Goal: Book appointment/travel/reservation

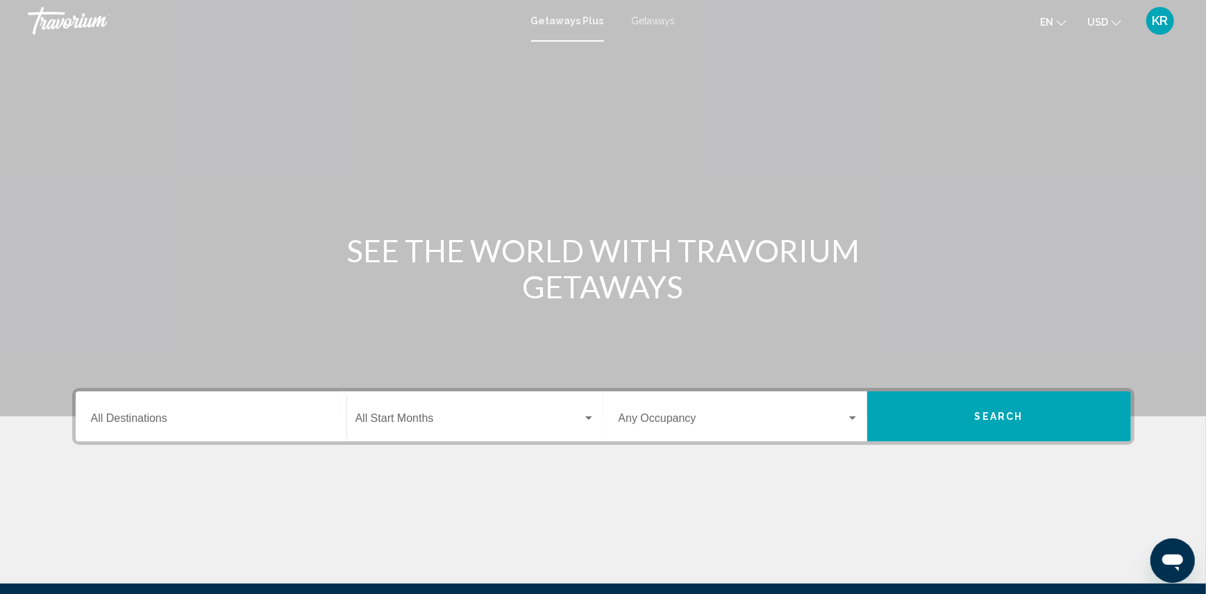
click at [270, 415] on input "Destination All Destinations" at bounding box center [211, 421] width 240 height 12
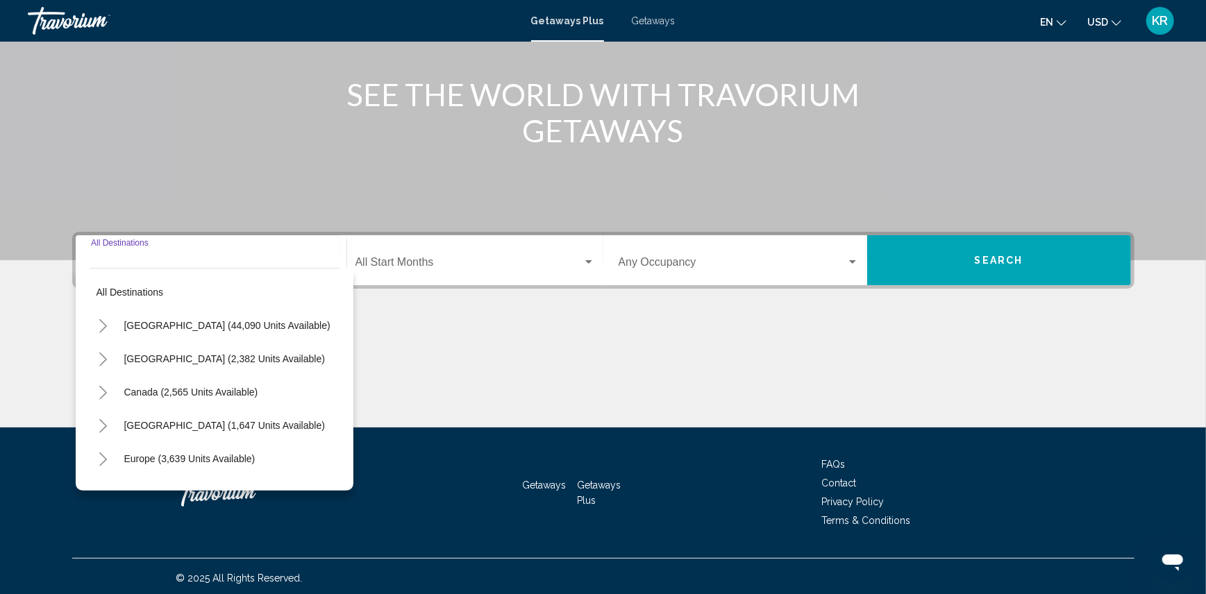
scroll to position [158, 0]
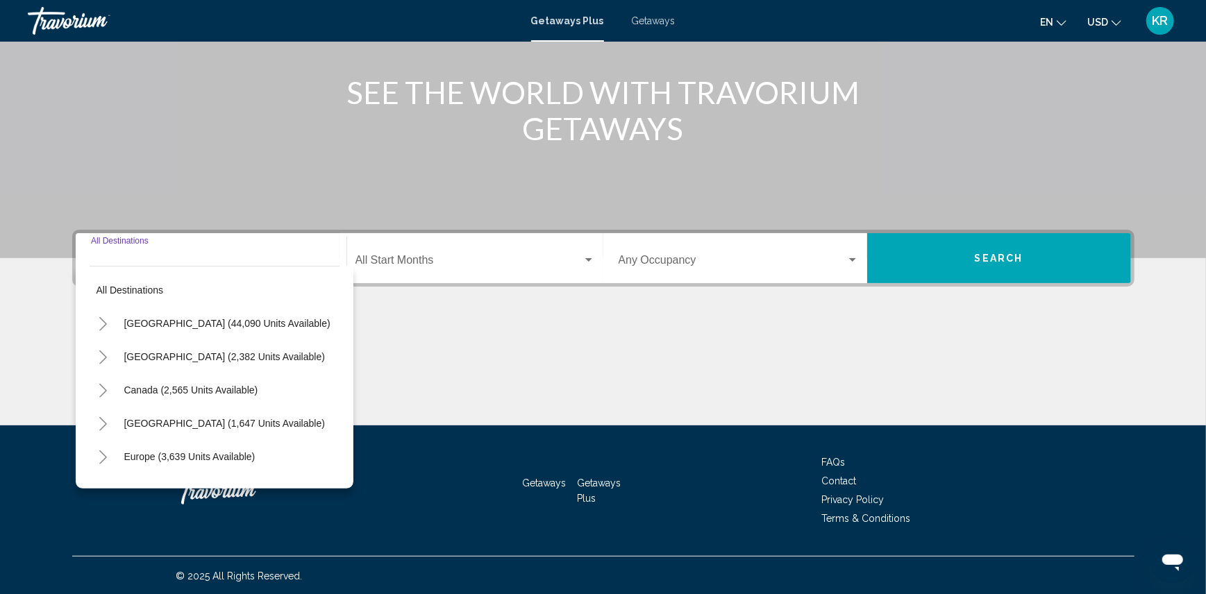
click at [101, 321] on icon "Toggle United States (44,090 units available)" at bounding box center [103, 324] width 10 height 14
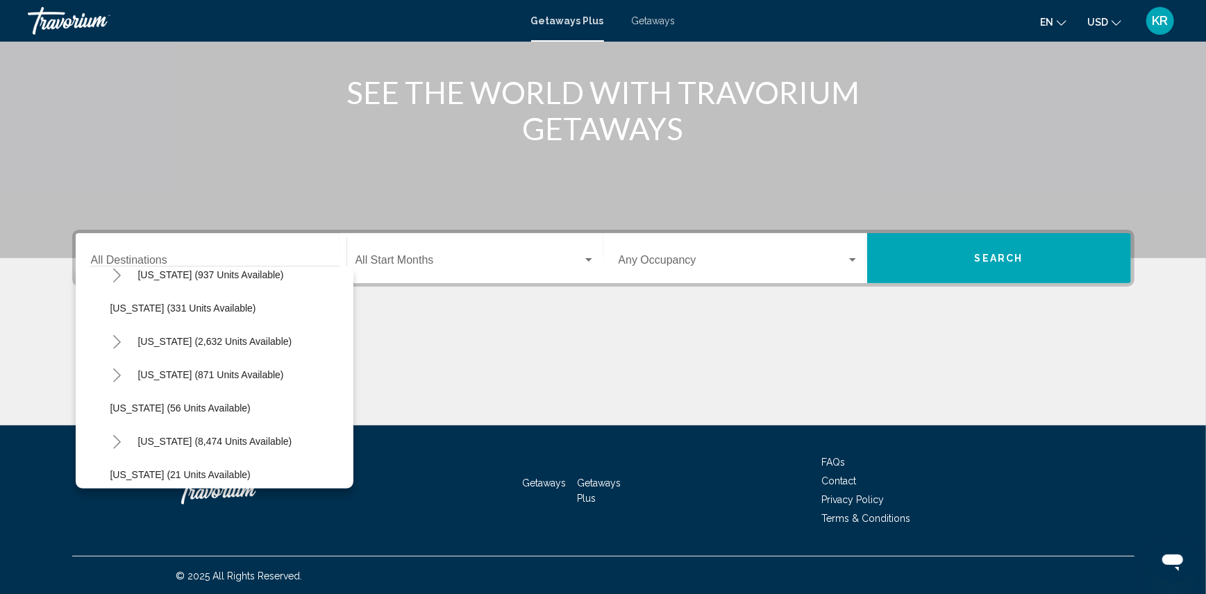
scroll to position [124, 0]
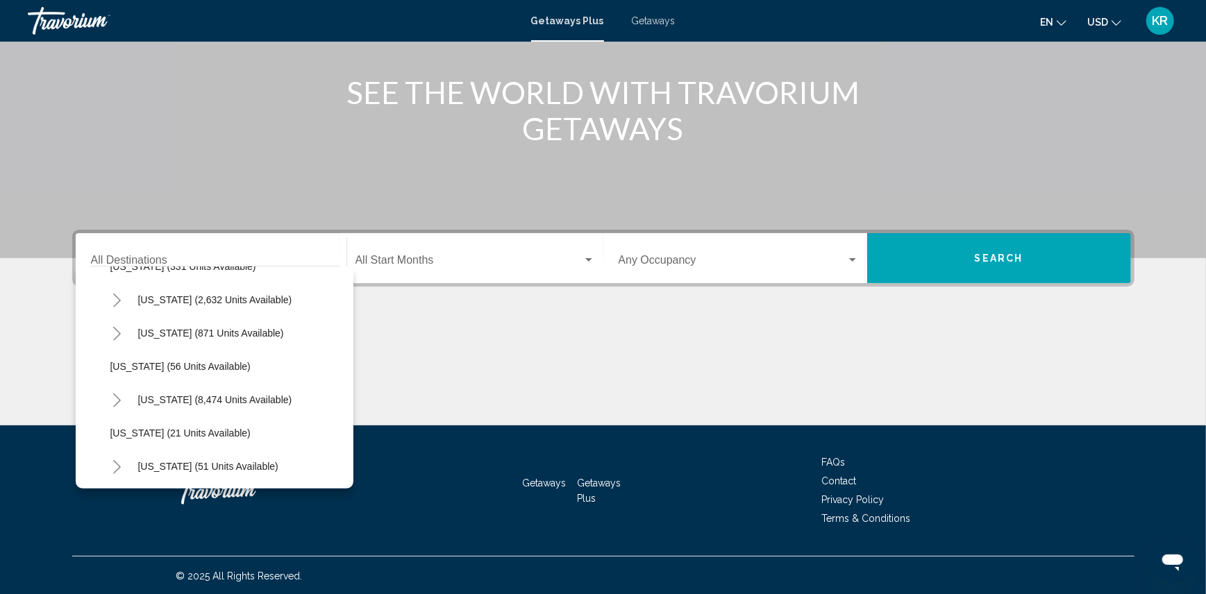
click at [118, 398] on icon "Toggle Florida (8,474 units available)" at bounding box center [117, 401] width 10 height 14
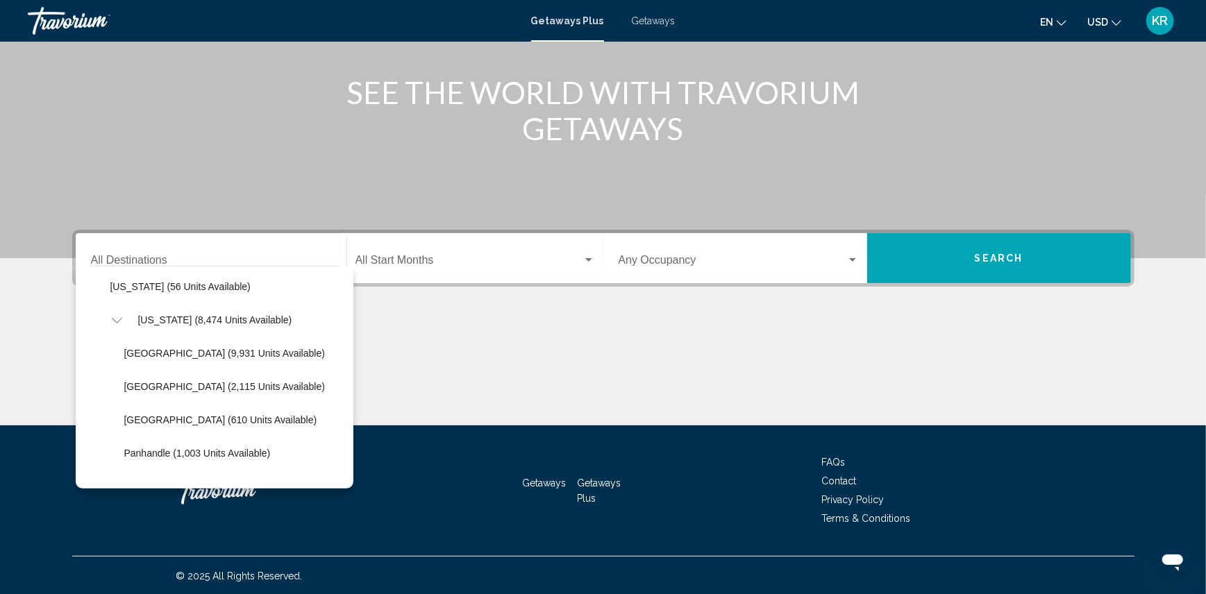
scroll to position [215, 0]
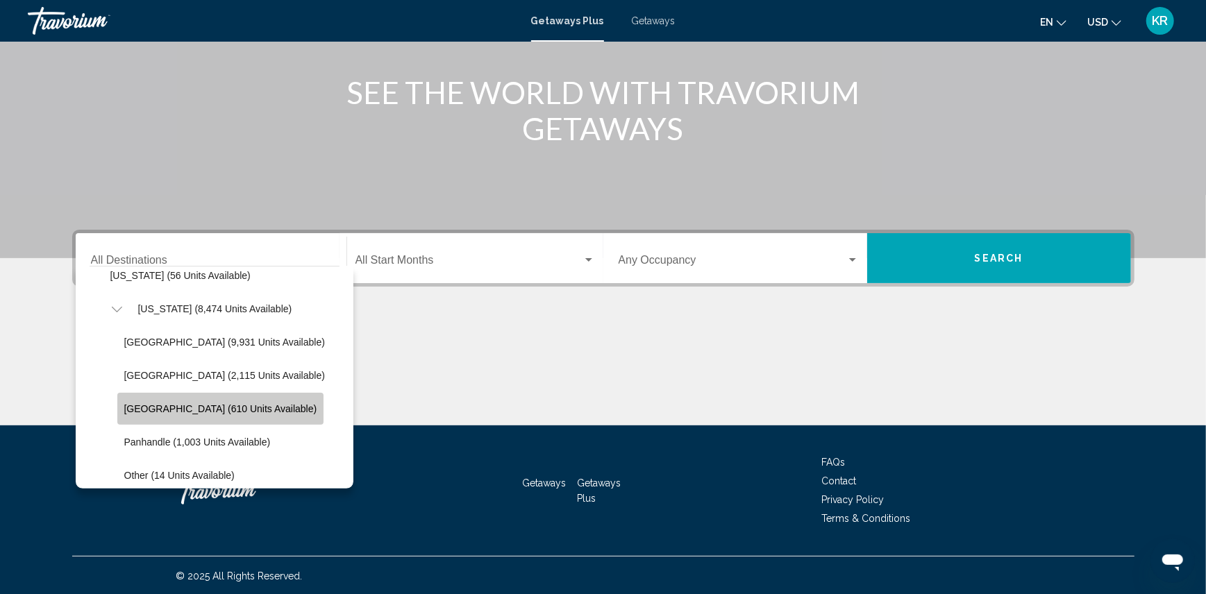
click at [222, 403] on span "[GEOGRAPHIC_DATA] (610 units available)" at bounding box center [220, 408] width 193 height 11
type input "**********"
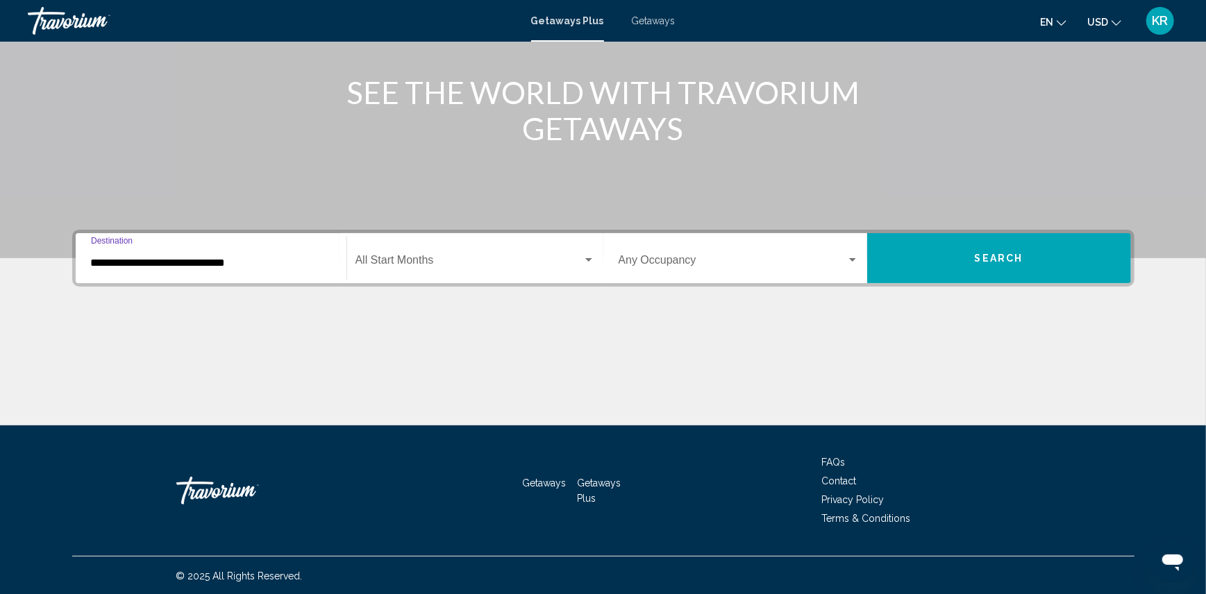
click at [515, 257] on span "Search widget" at bounding box center [468, 263] width 227 height 12
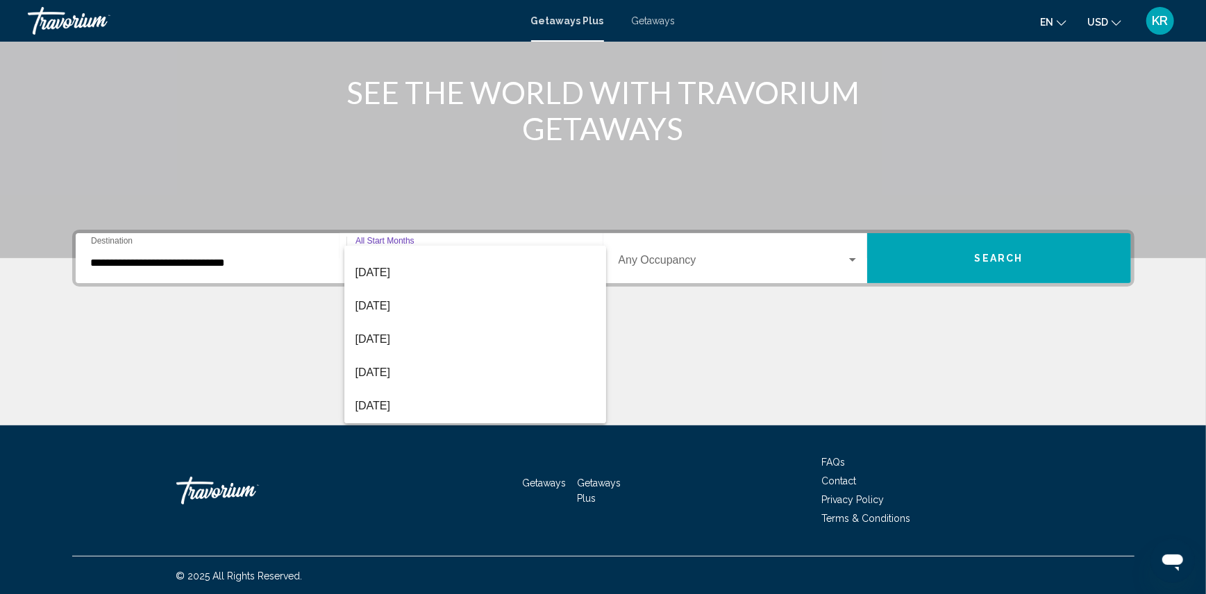
scroll to position [74, 0]
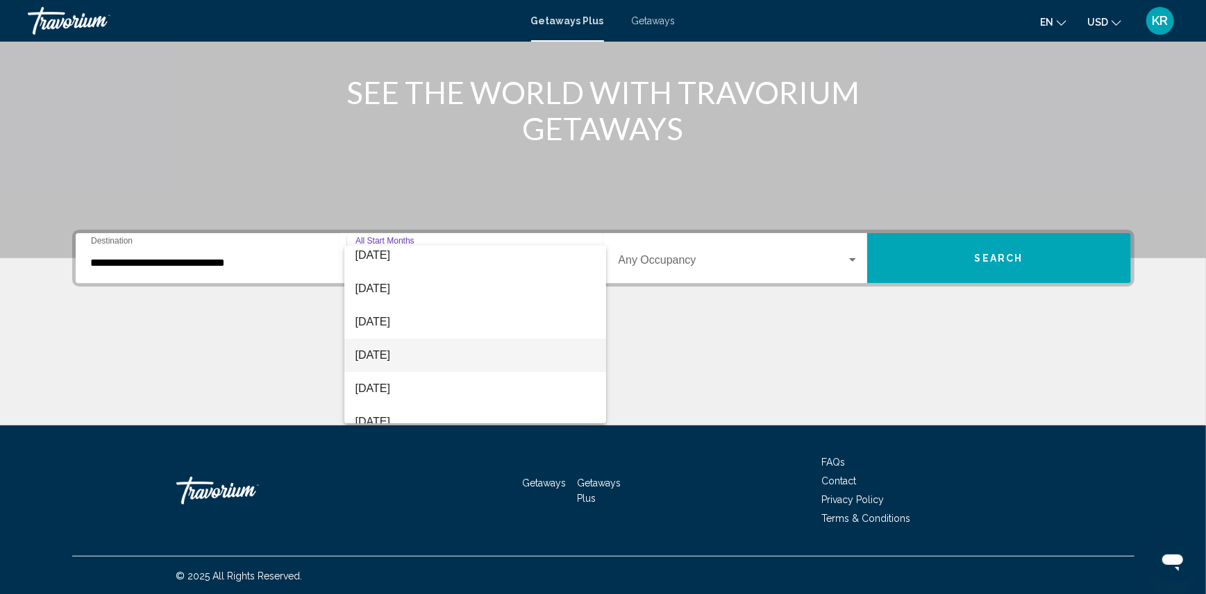
click at [404, 364] on span "[DATE]" at bounding box center [475, 355] width 240 height 33
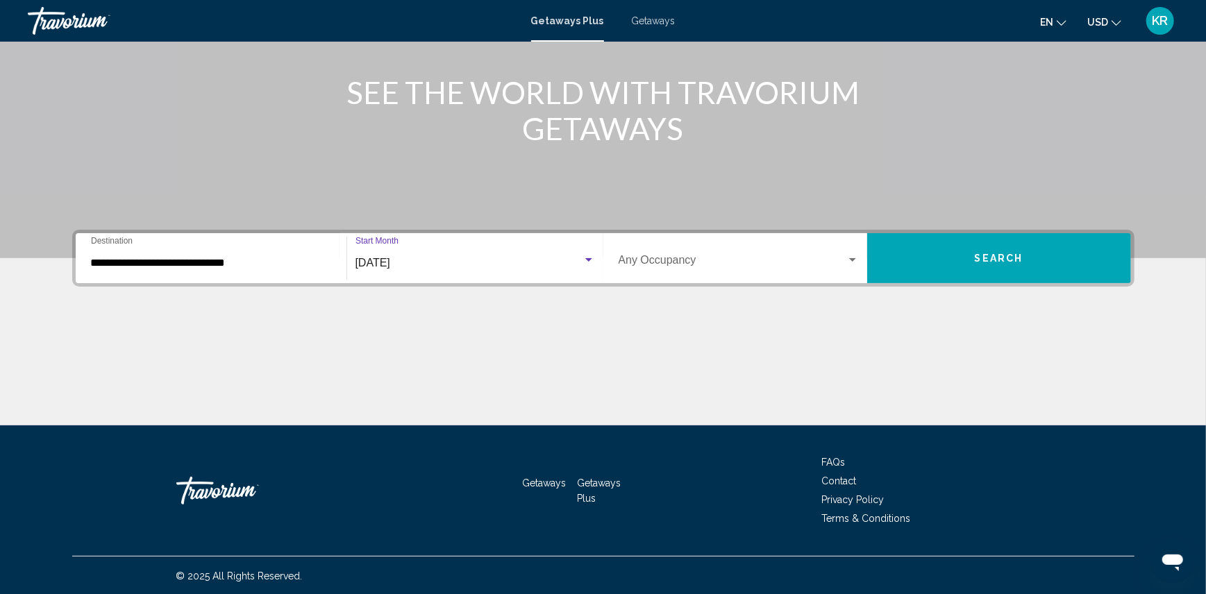
click at [962, 254] on button "Search" at bounding box center [999, 258] width 264 height 50
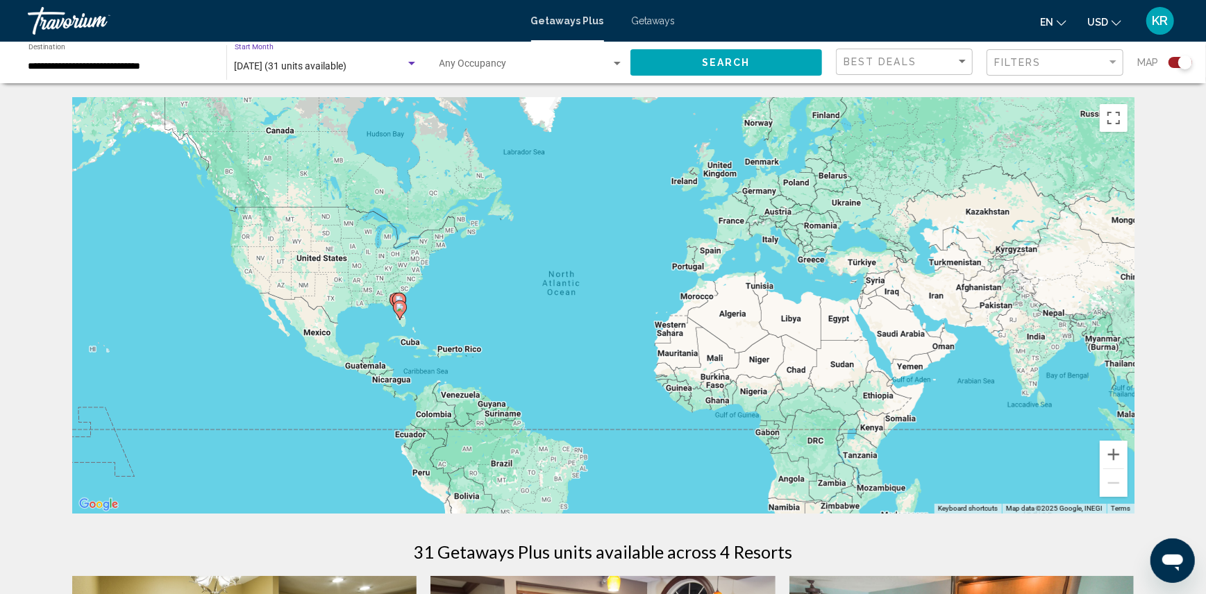
click at [343, 64] on span "[DATE] (31 units available)" at bounding box center [291, 65] width 112 height 11
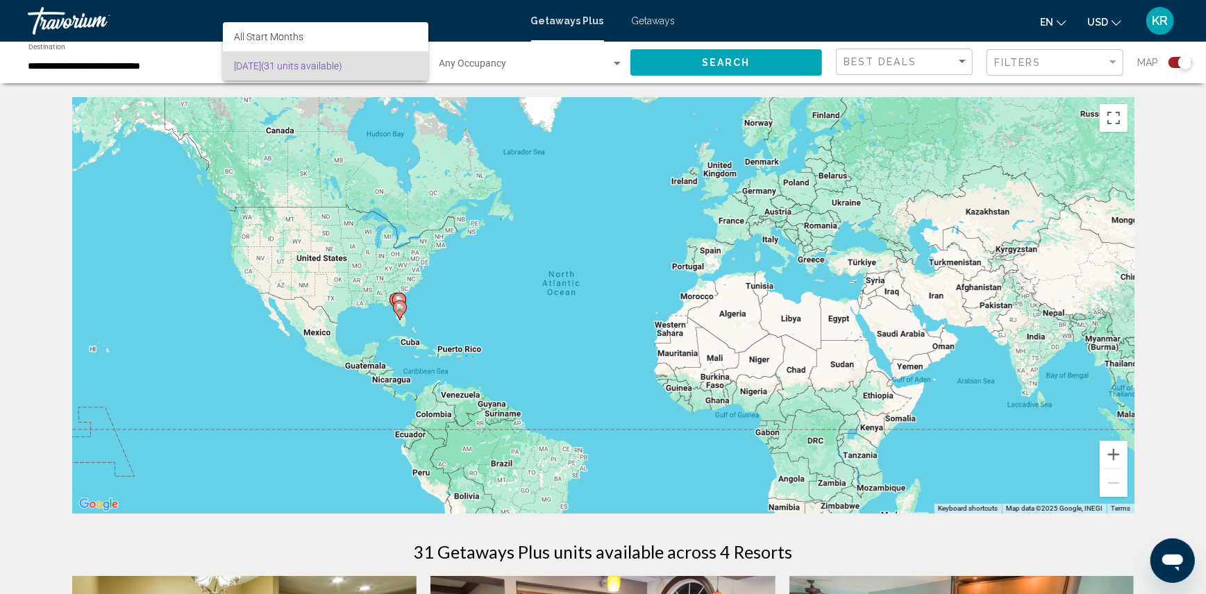
click at [122, 67] on div at bounding box center [603, 297] width 1206 height 594
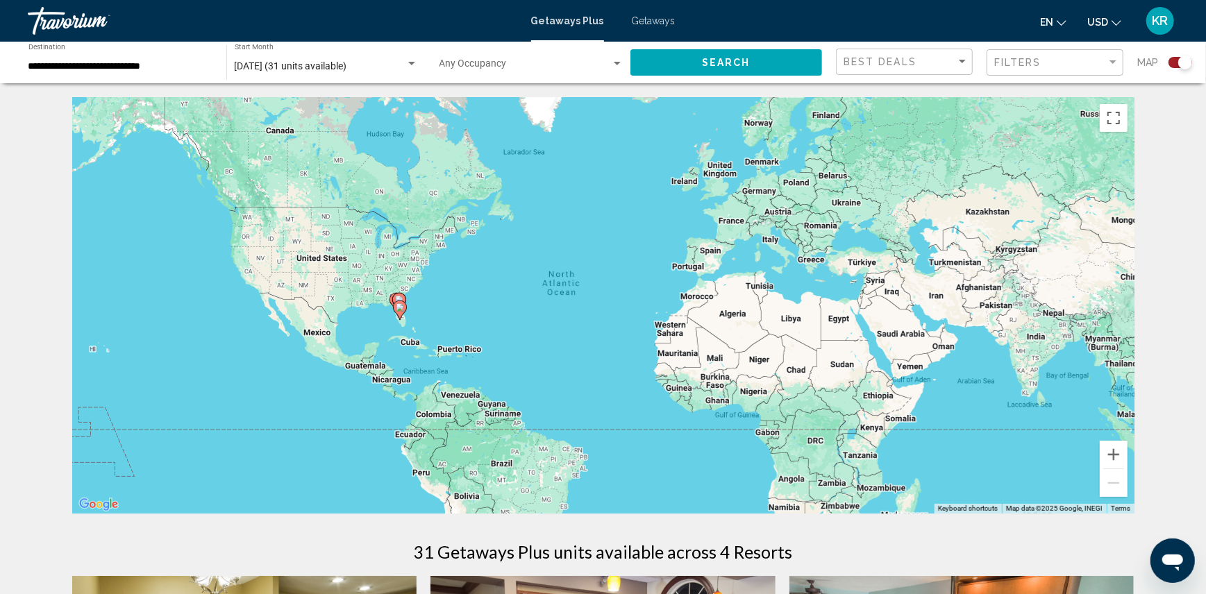
click at [99, 65] on input "**********" at bounding box center [120, 66] width 184 height 11
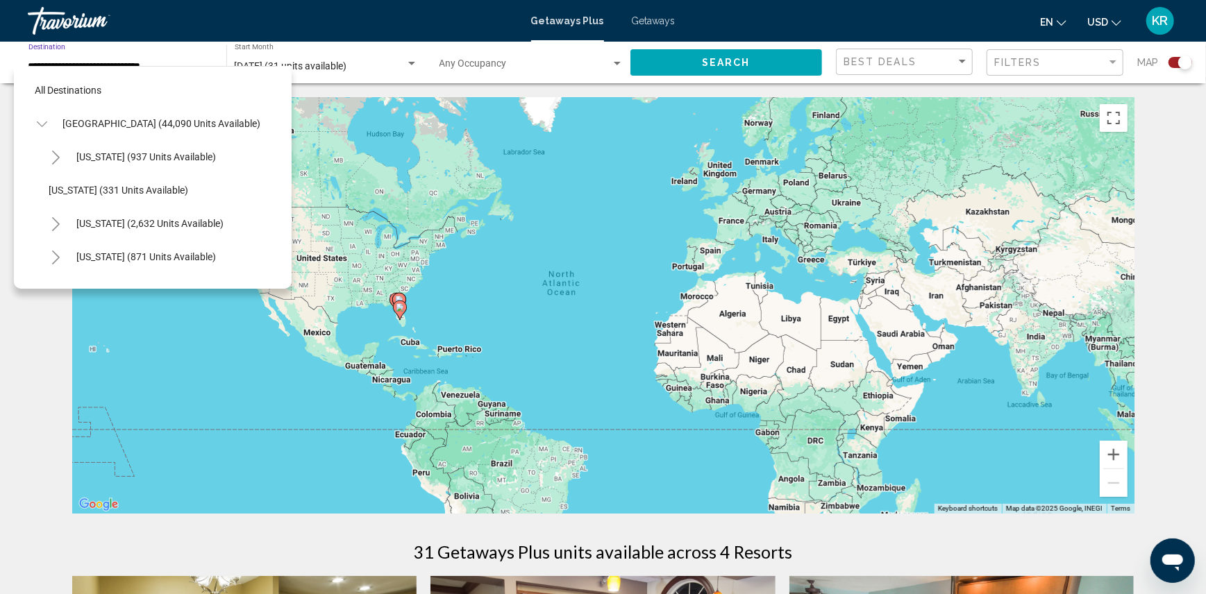
scroll to position [256, 0]
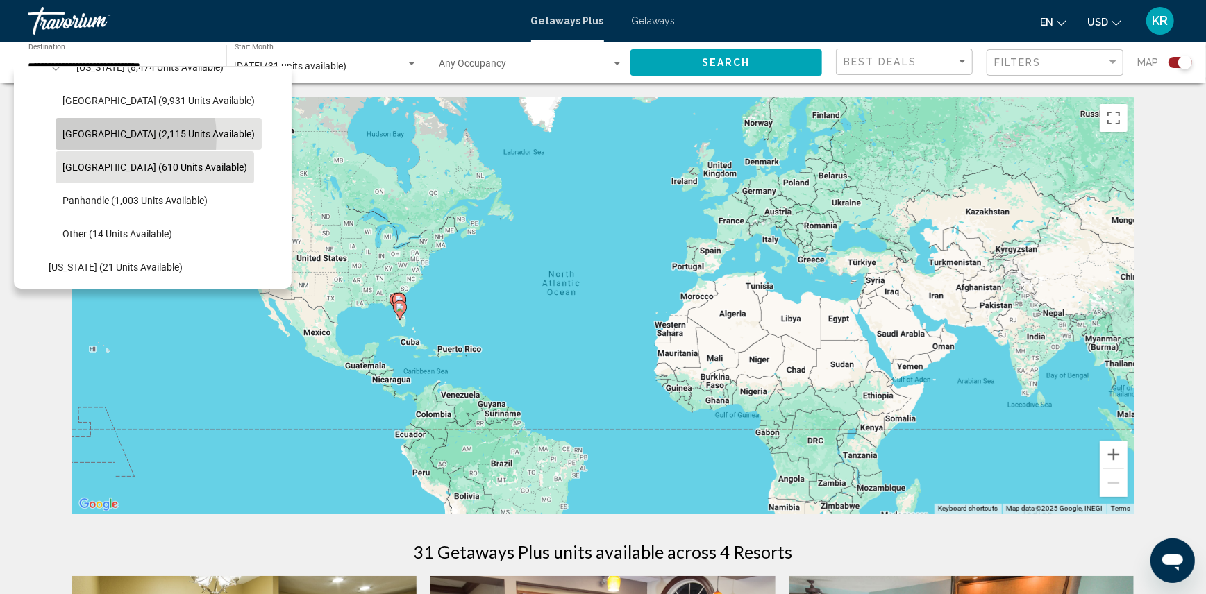
click at [97, 137] on span "[GEOGRAPHIC_DATA] (2,115 units available)" at bounding box center [158, 133] width 192 height 11
type input "**********"
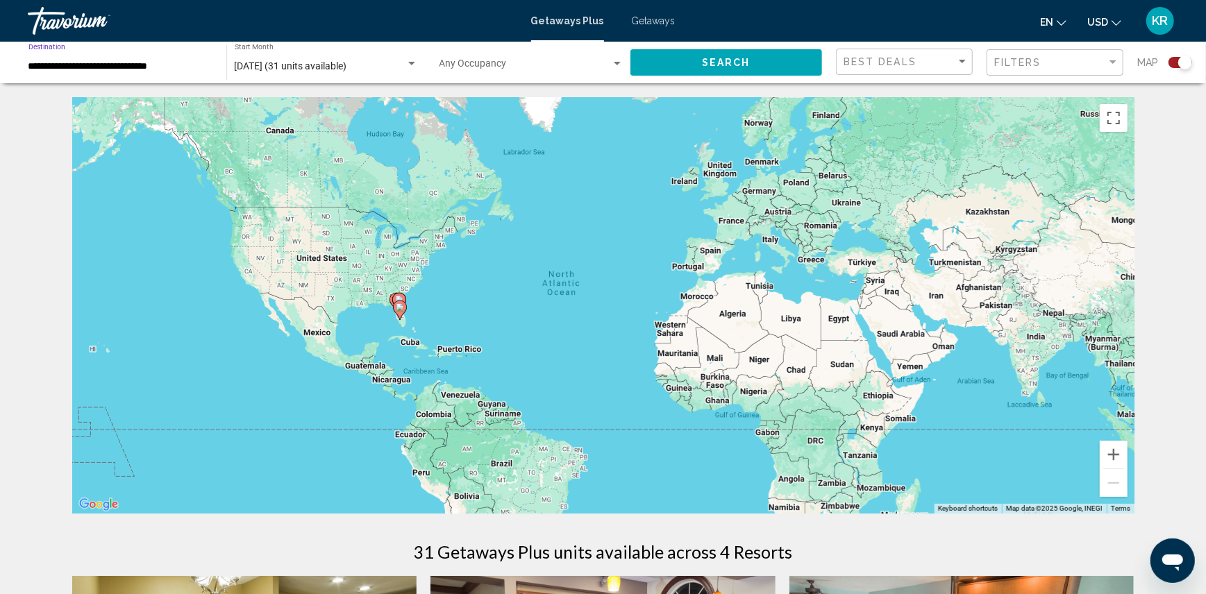
click at [742, 59] on span "Search" at bounding box center [726, 63] width 49 height 11
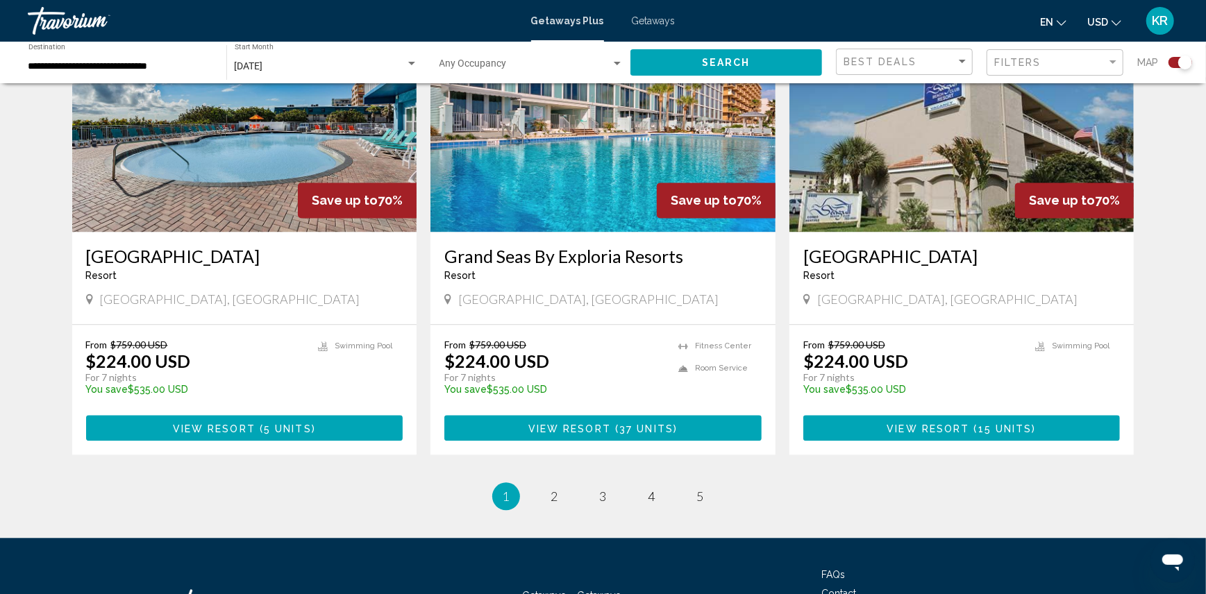
scroll to position [2011, 0]
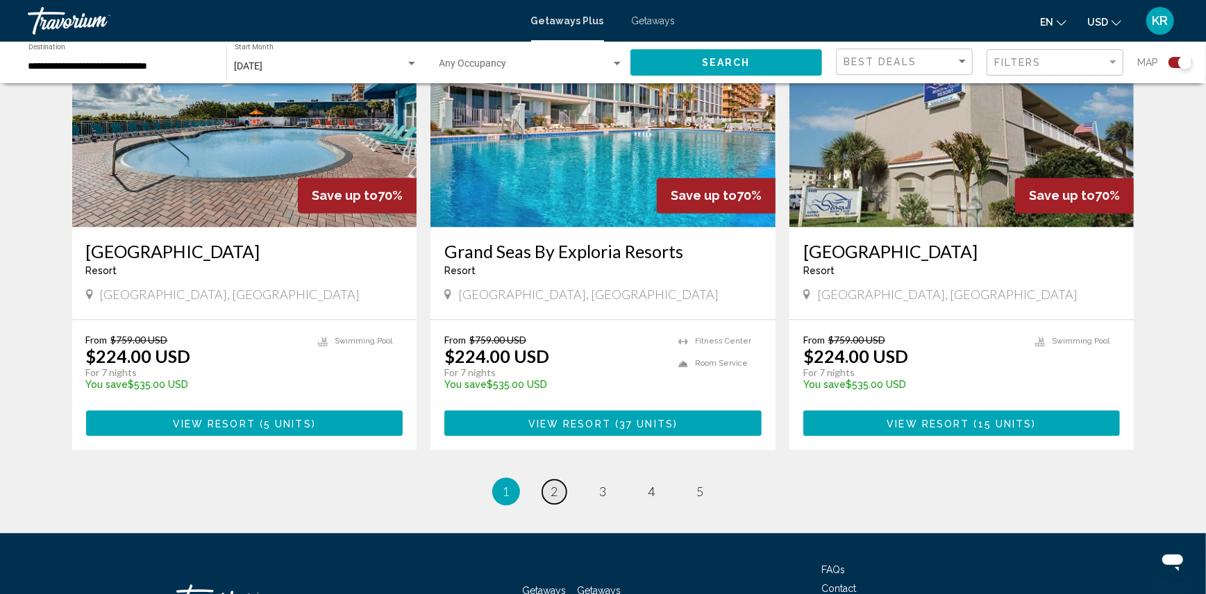
click at [553, 489] on span "2" at bounding box center [554, 491] width 7 height 15
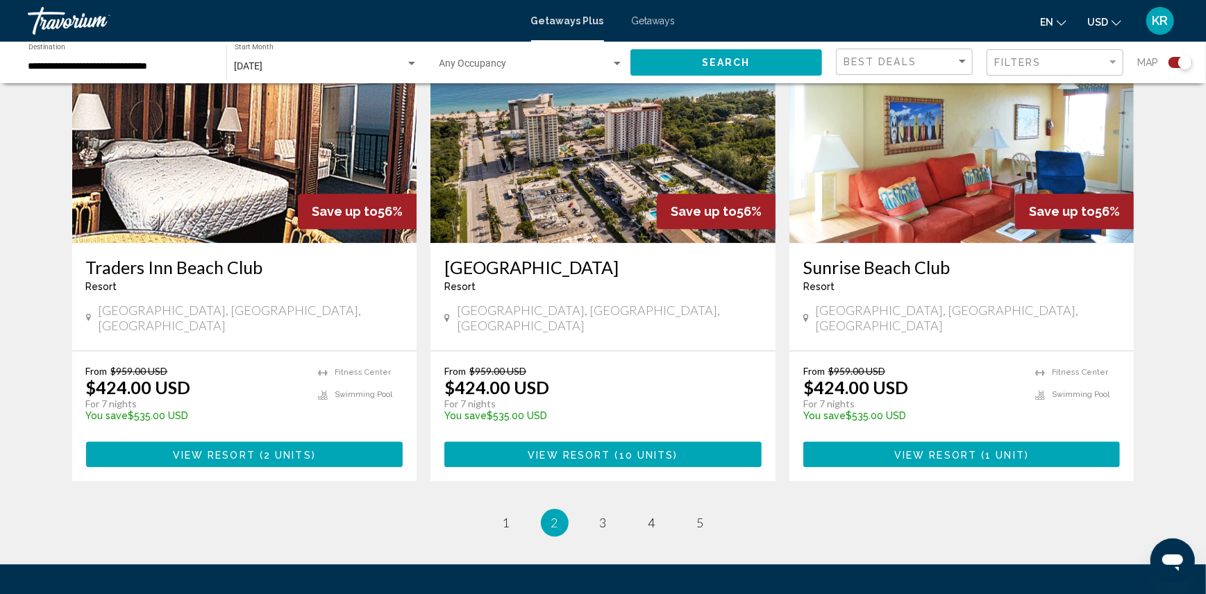
scroll to position [2105, 0]
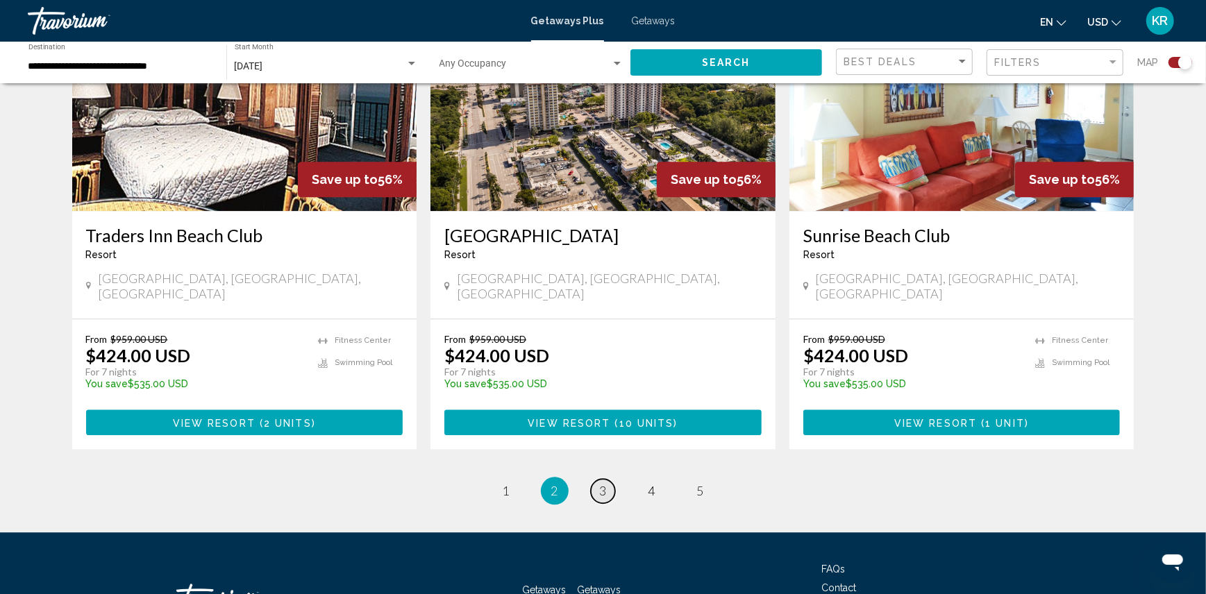
click at [600, 479] on link "page 3" at bounding box center [603, 491] width 24 height 24
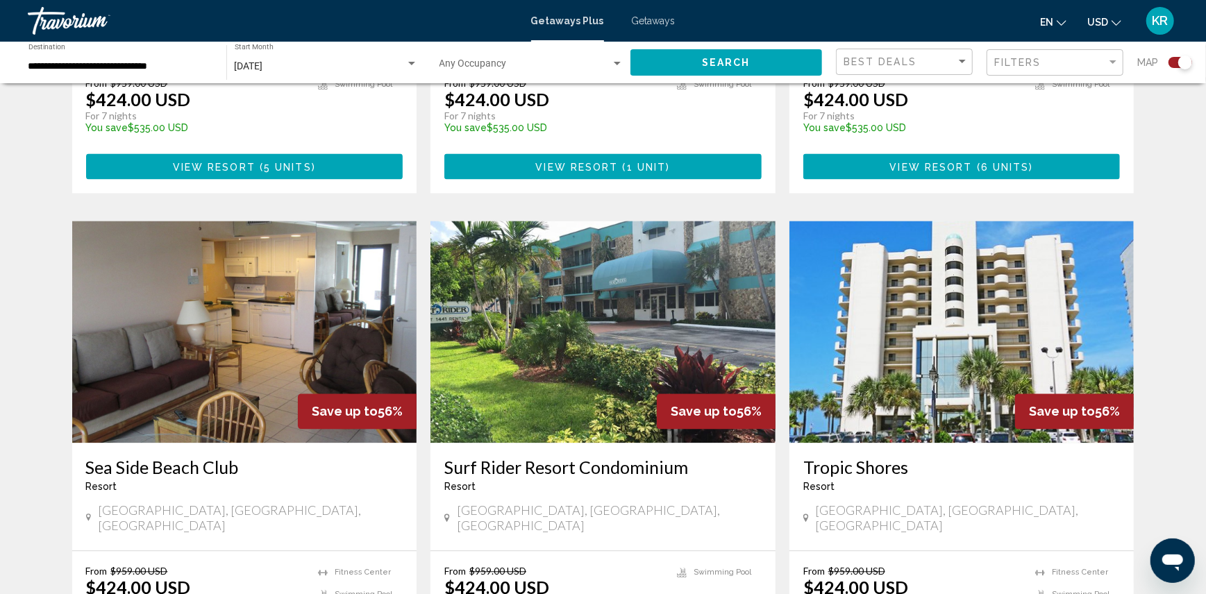
scroll to position [2142, 0]
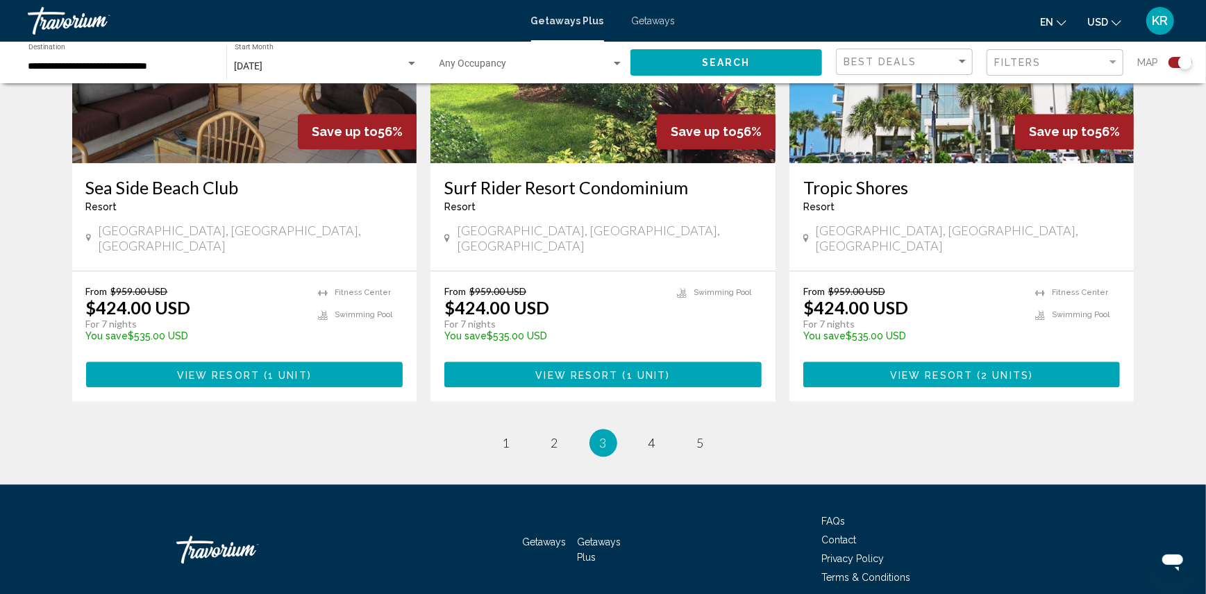
drag, startPoint x: 1215, startPoint y: 112, endPoint x: 25, endPoint y: 28, distance: 1193.0
click at [655, 431] on link "page 4" at bounding box center [651, 443] width 24 height 24
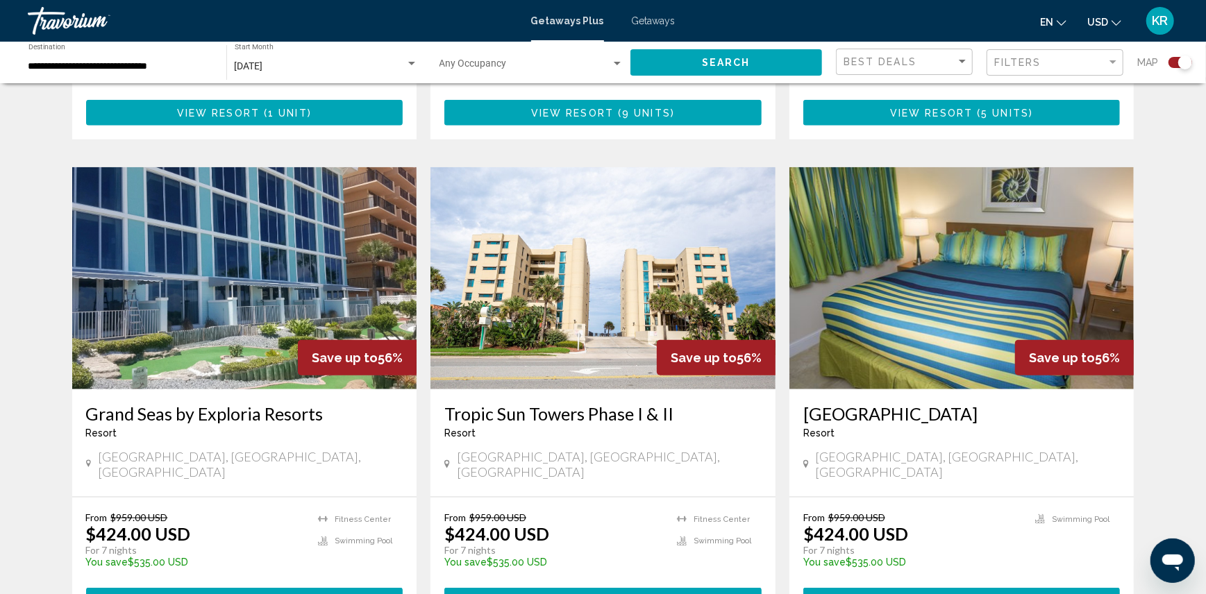
scroll to position [1037, 0]
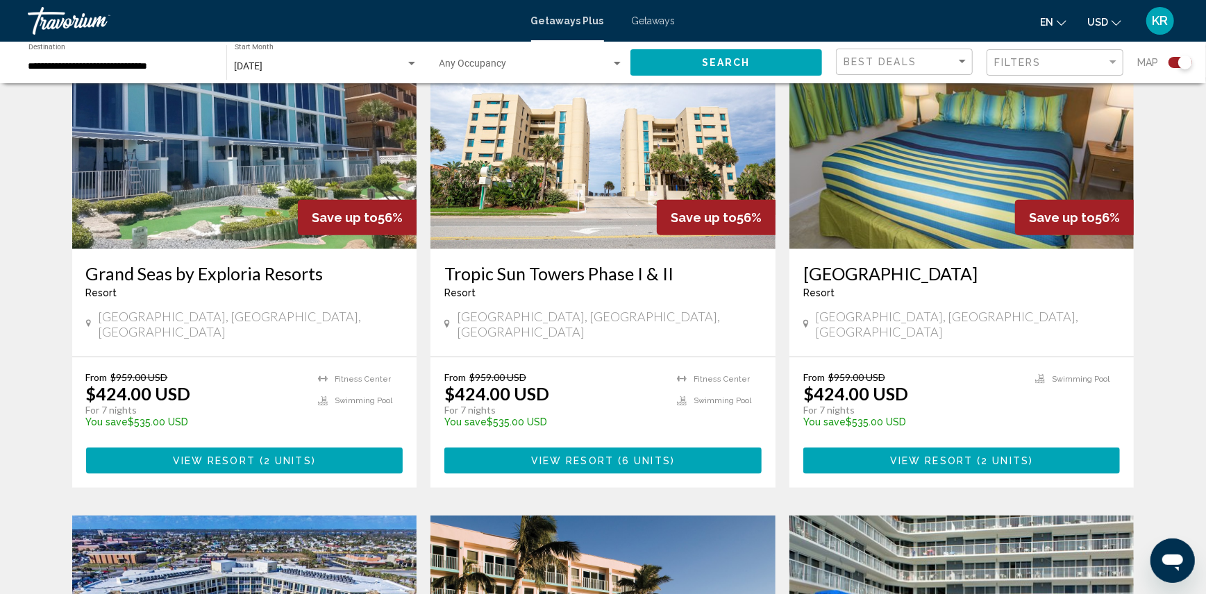
click at [1189, 305] on div "To navigate the map with touch gestures double-tap and hold your finger on the …" at bounding box center [603, 311] width 1206 height 2502
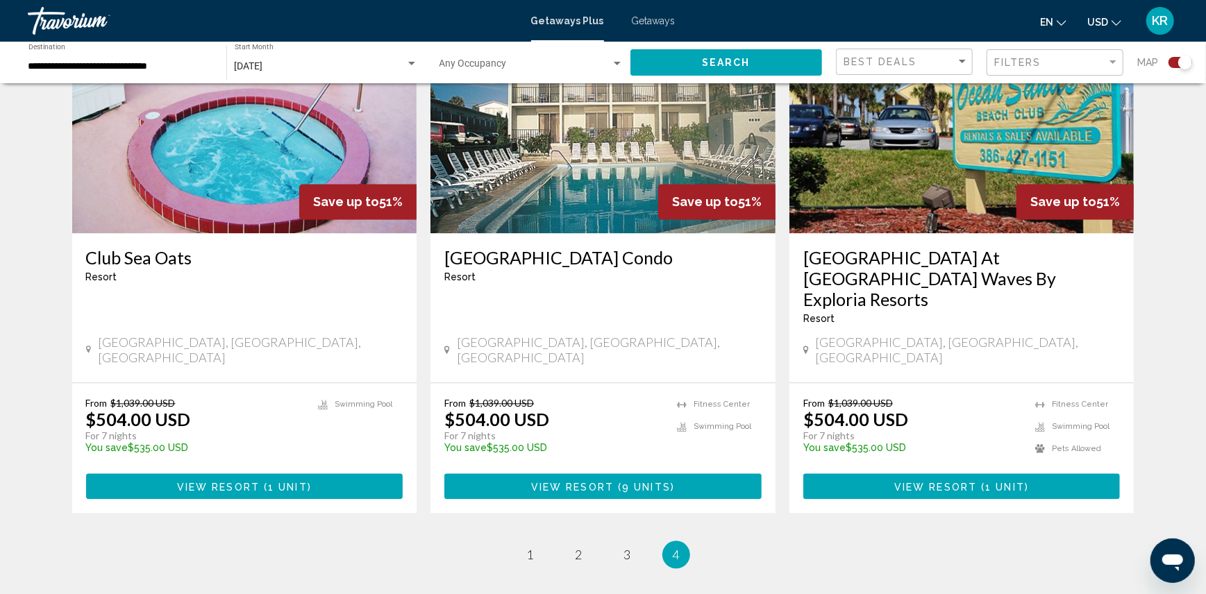
scroll to position [2120, 0]
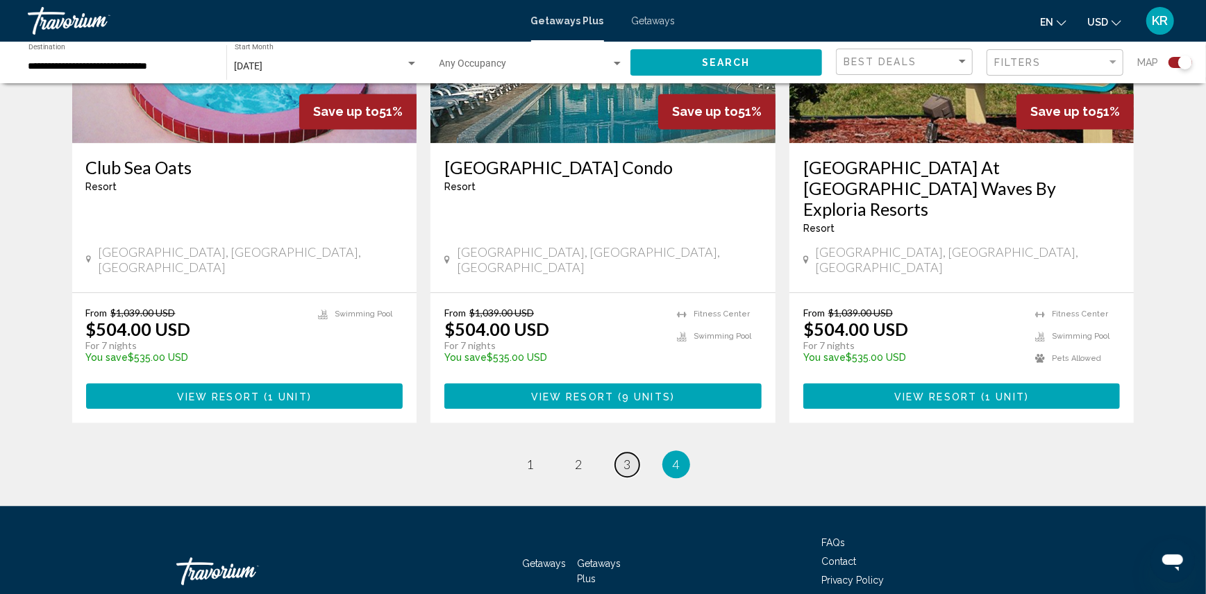
click at [622, 453] on link "page 3" at bounding box center [627, 465] width 24 height 24
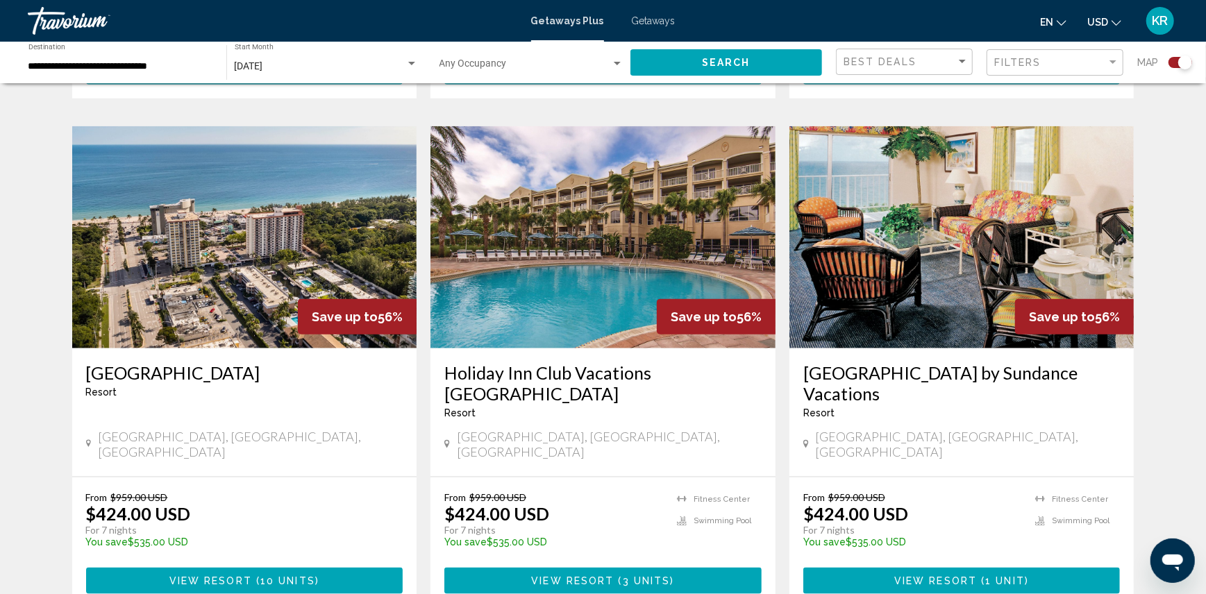
scroll to position [972, 0]
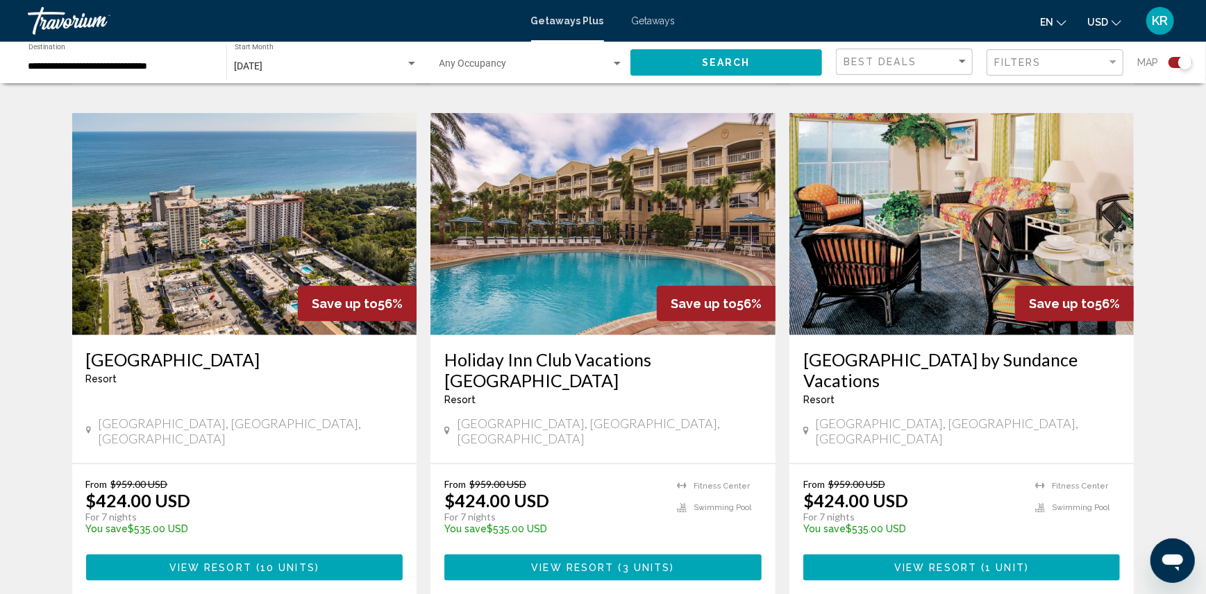
click at [233, 555] on button "View Resort ( 10 units )" at bounding box center [244, 568] width 317 height 26
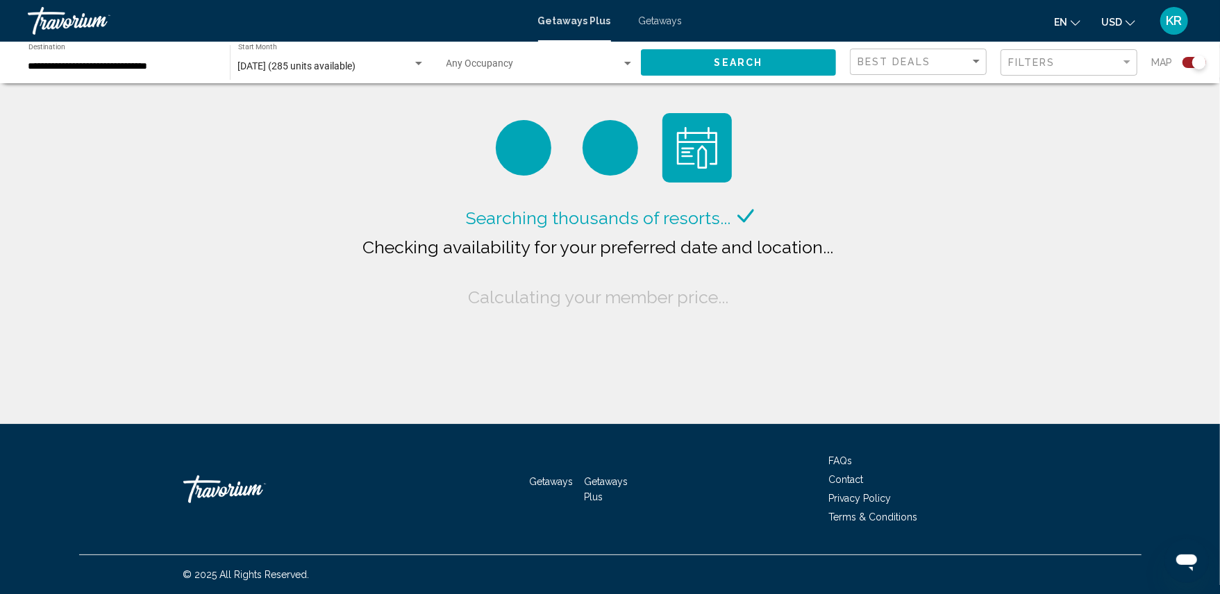
click at [664, 21] on span "Getaways" at bounding box center [661, 20] width 44 height 11
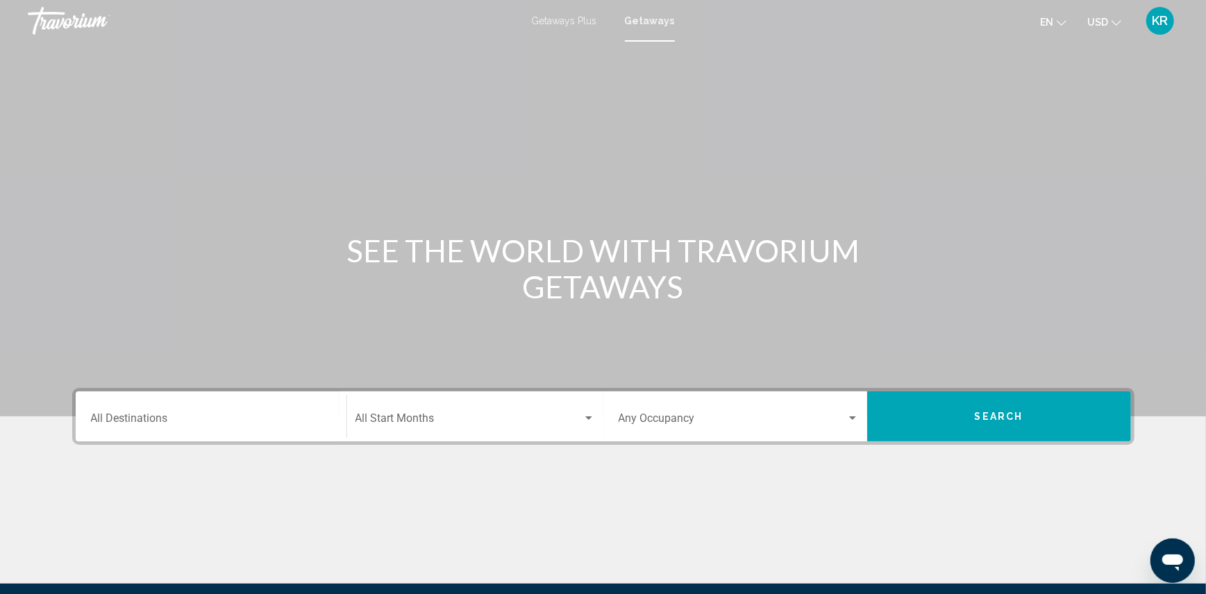
click at [157, 419] on input "Destination All Destinations" at bounding box center [211, 421] width 240 height 12
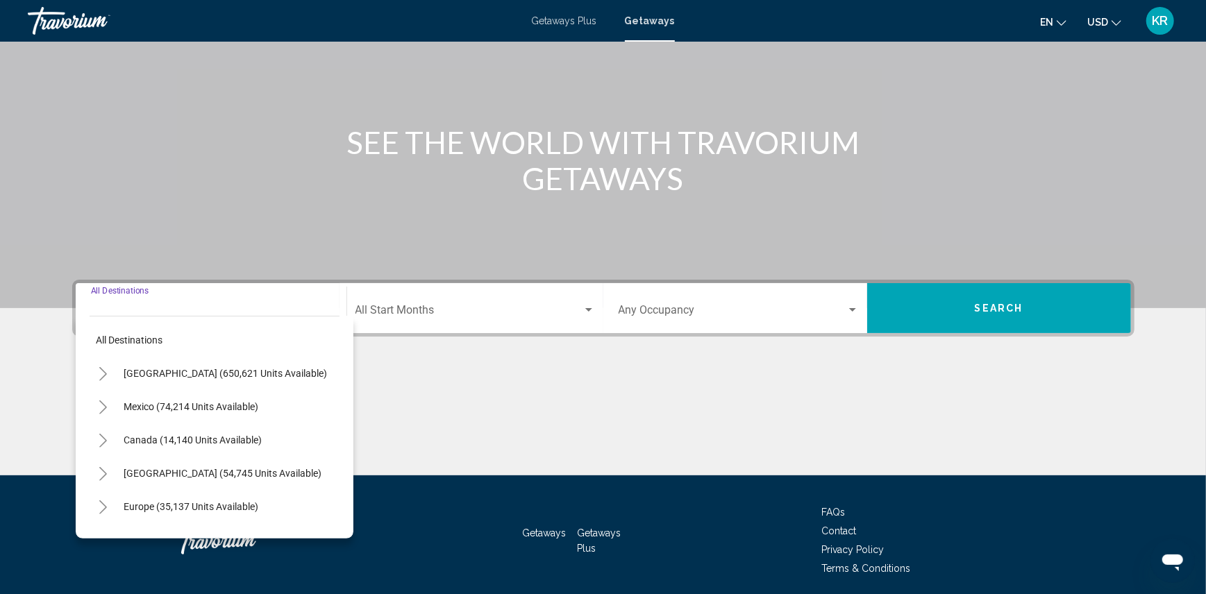
scroll to position [158, 0]
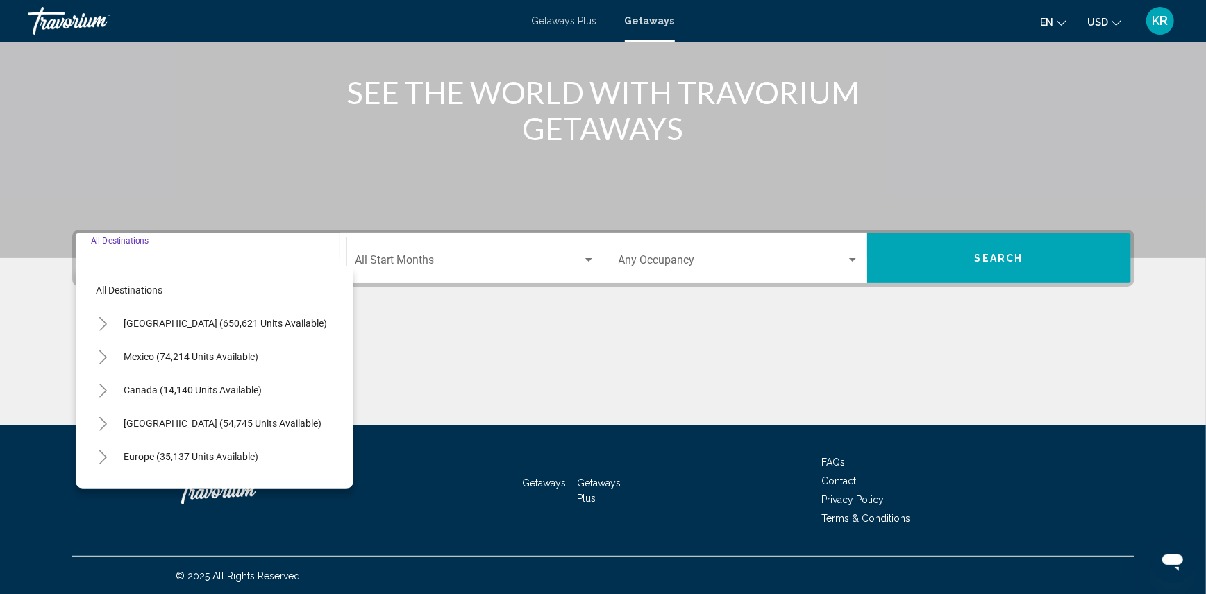
click at [106, 326] on icon "Toggle United States (650,621 units available)" at bounding box center [103, 324] width 10 height 14
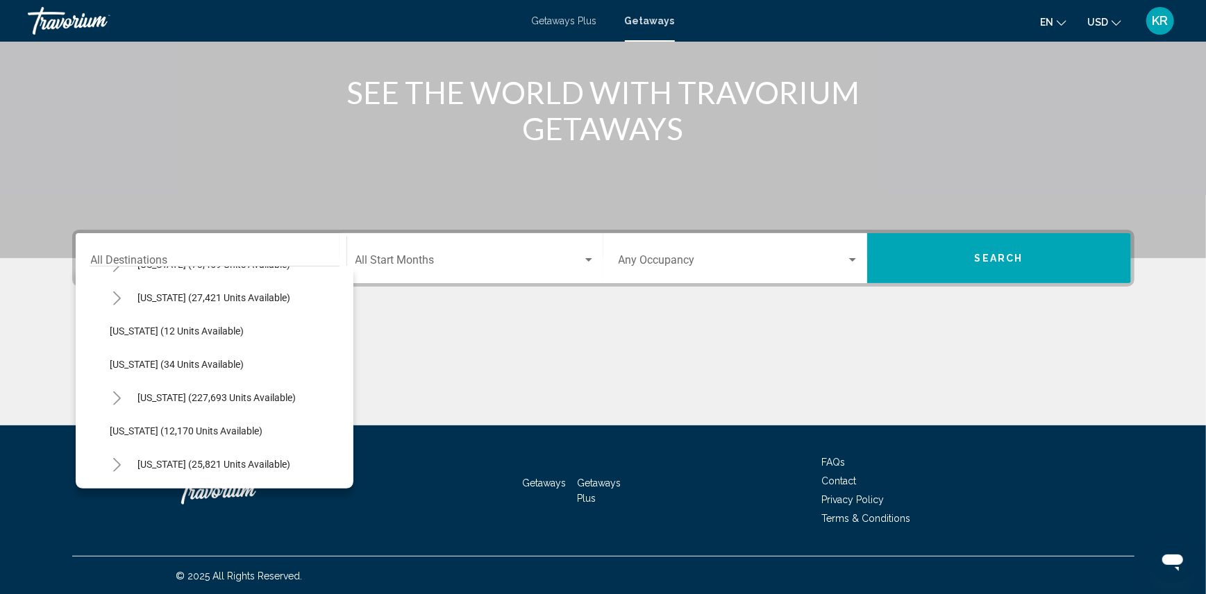
scroll to position [193, 0]
click at [117, 365] on icon "Toggle Florida (227,693 units available)" at bounding box center [117, 365] width 8 height 14
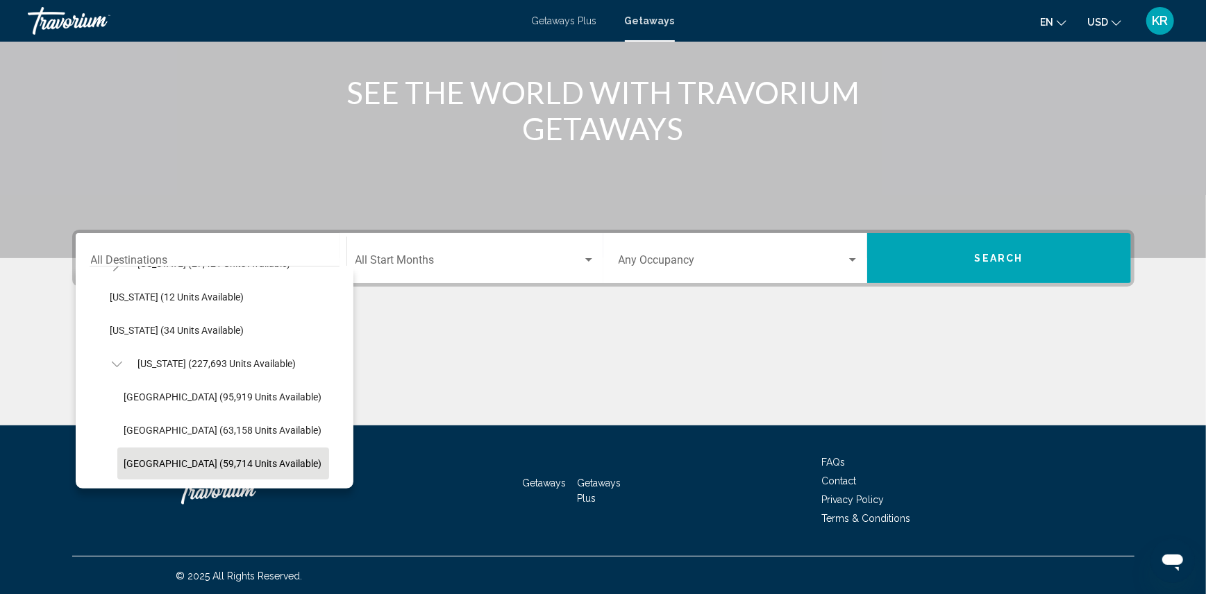
click at [178, 461] on span "[GEOGRAPHIC_DATA] (59,714 units available)" at bounding box center [223, 463] width 198 height 11
type input "**********"
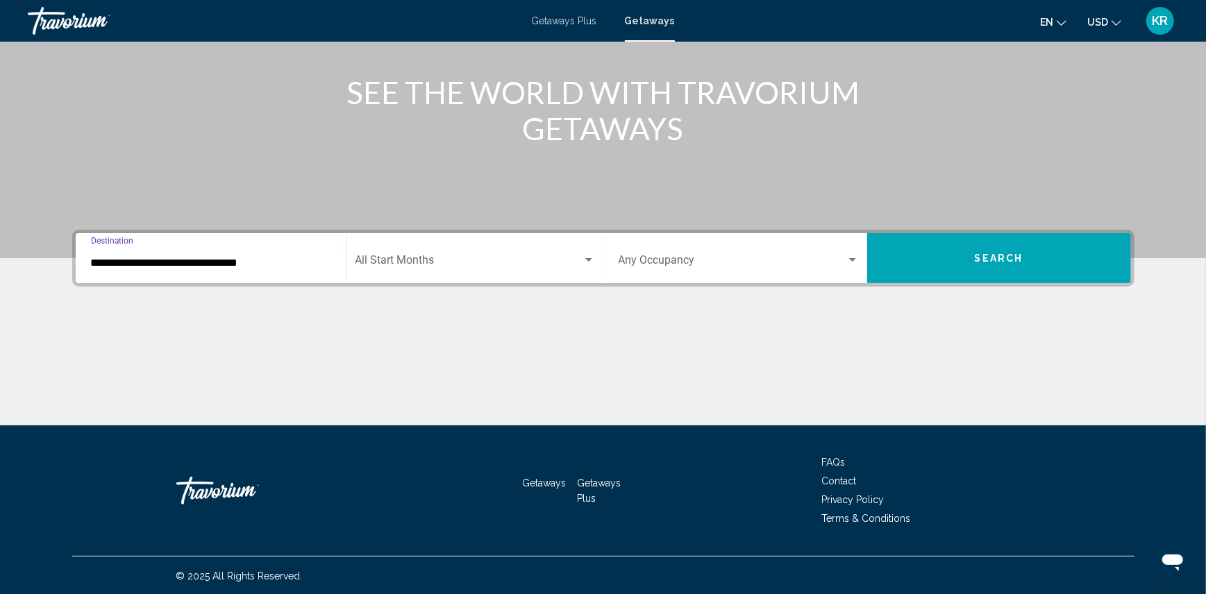
click at [476, 243] on div "Start Month All Start Months" at bounding box center [475, 259] width 240 height 44
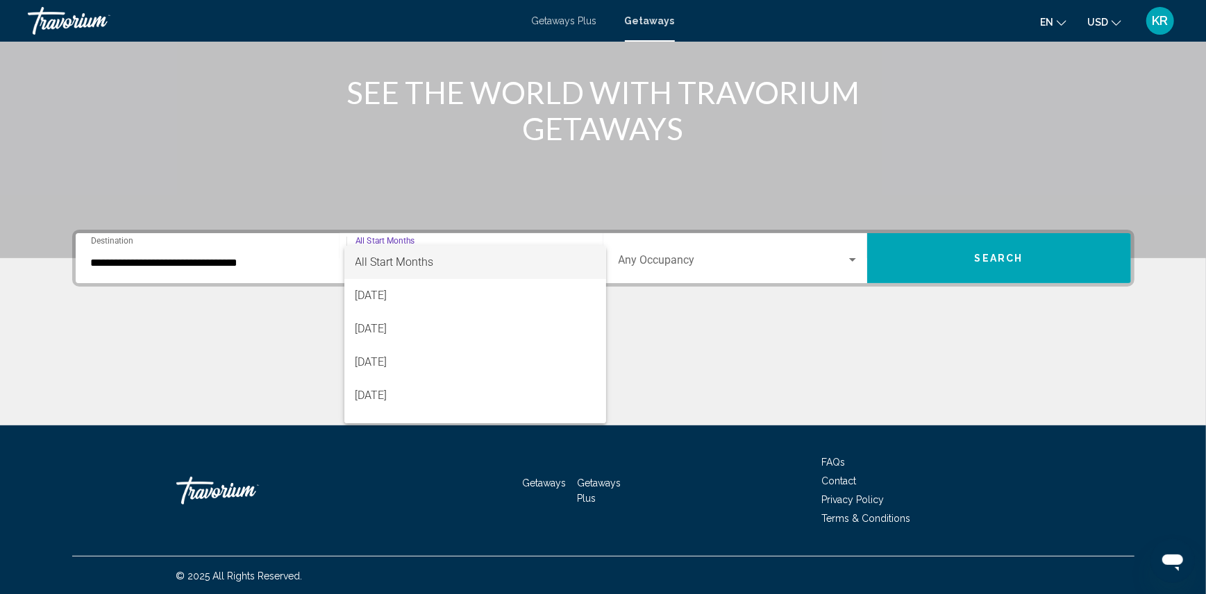
scroll to position [37, 0]
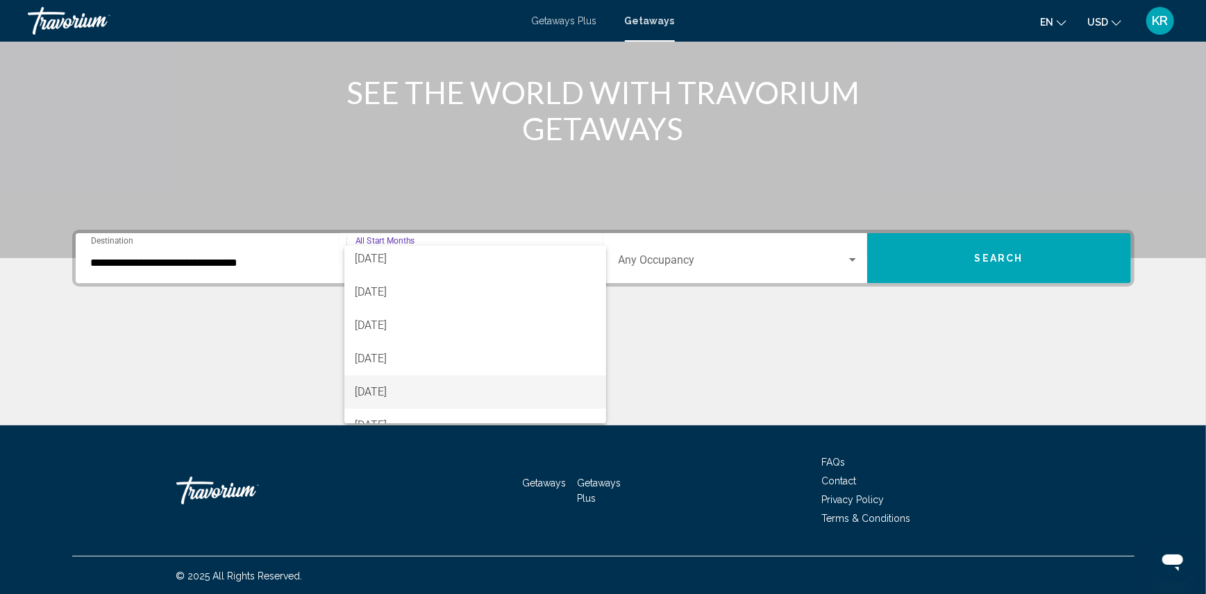
click at [464, 392] on span "[DATE]" at bounding box center [475, 392] width 240 height 33
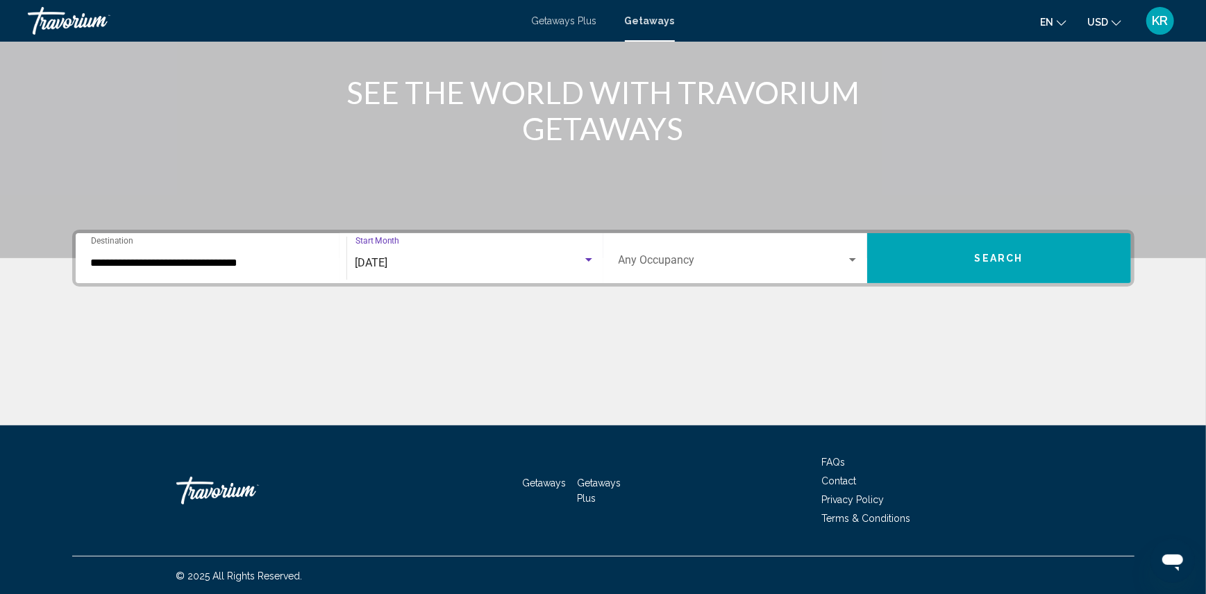
click at [945, 251] on button "Search" at bounding box center [999, 258] width 264 height 50
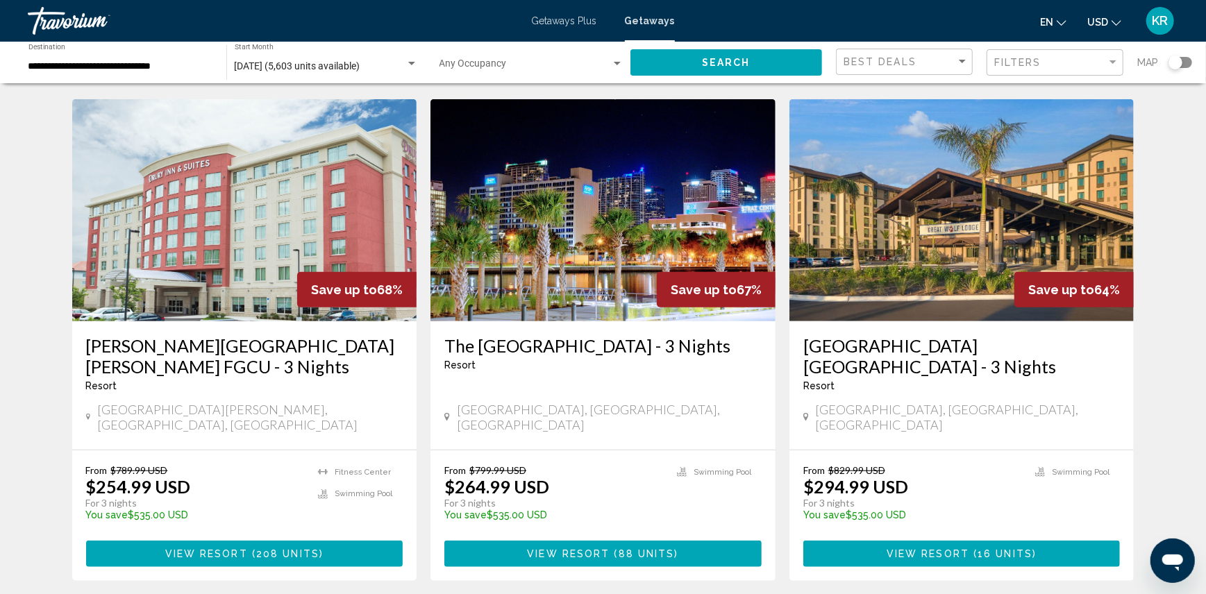
scroll to position [583, 0]
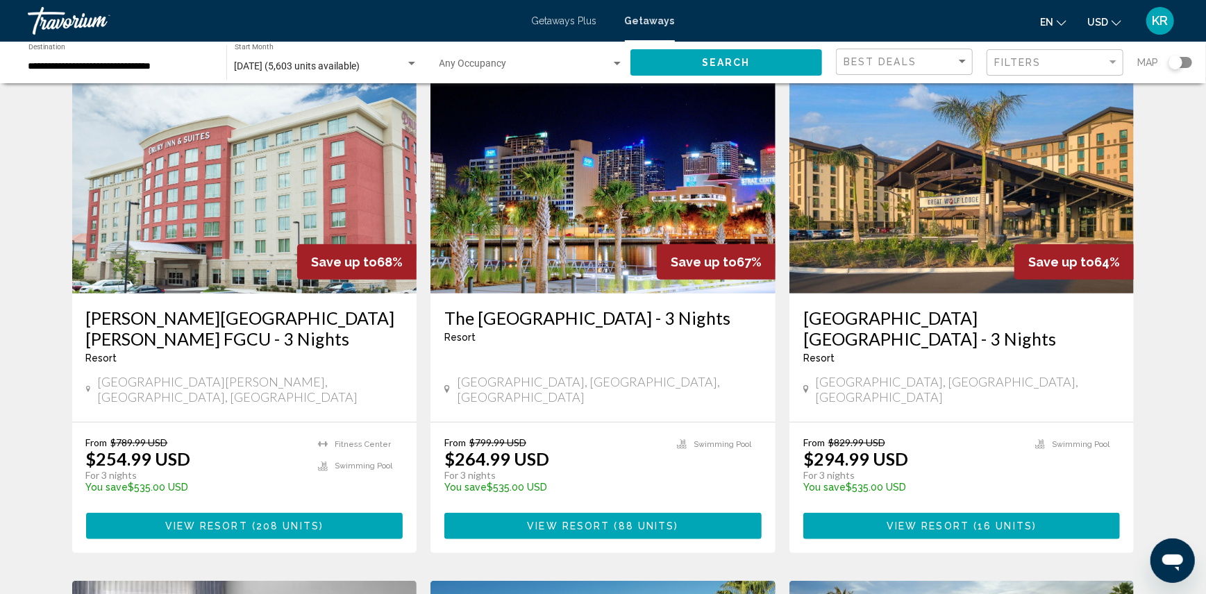
click at [919, 521] on span "View Resort" at bounding box center [928, 526] width 83 height 11
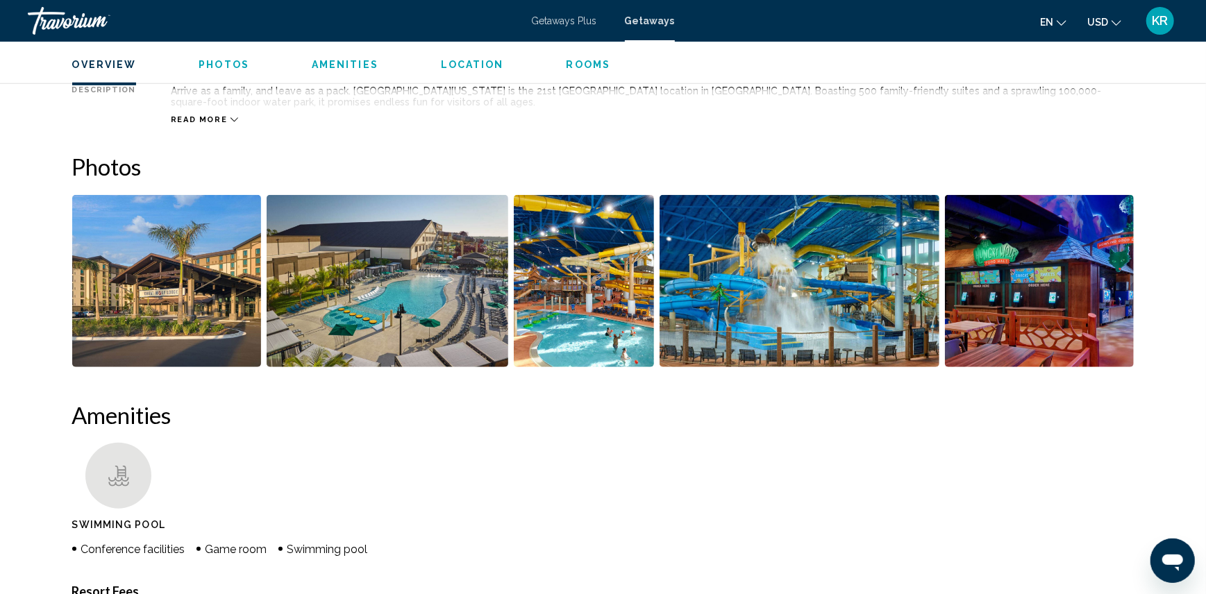
scroll to position [214, 0]
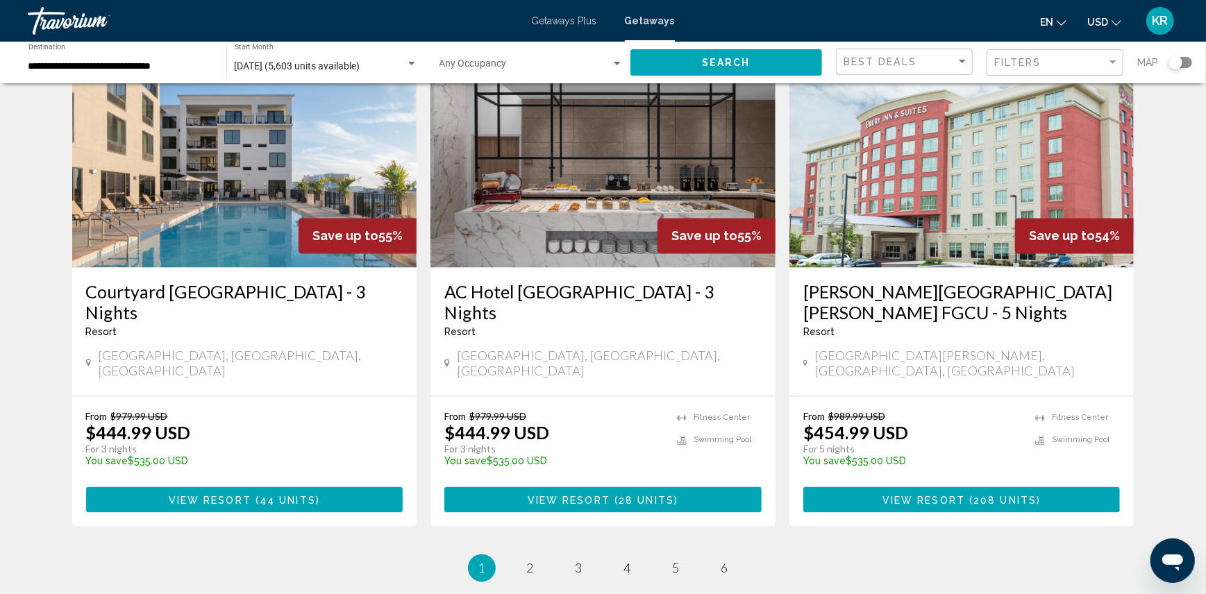
scroll to position [1678, 0]
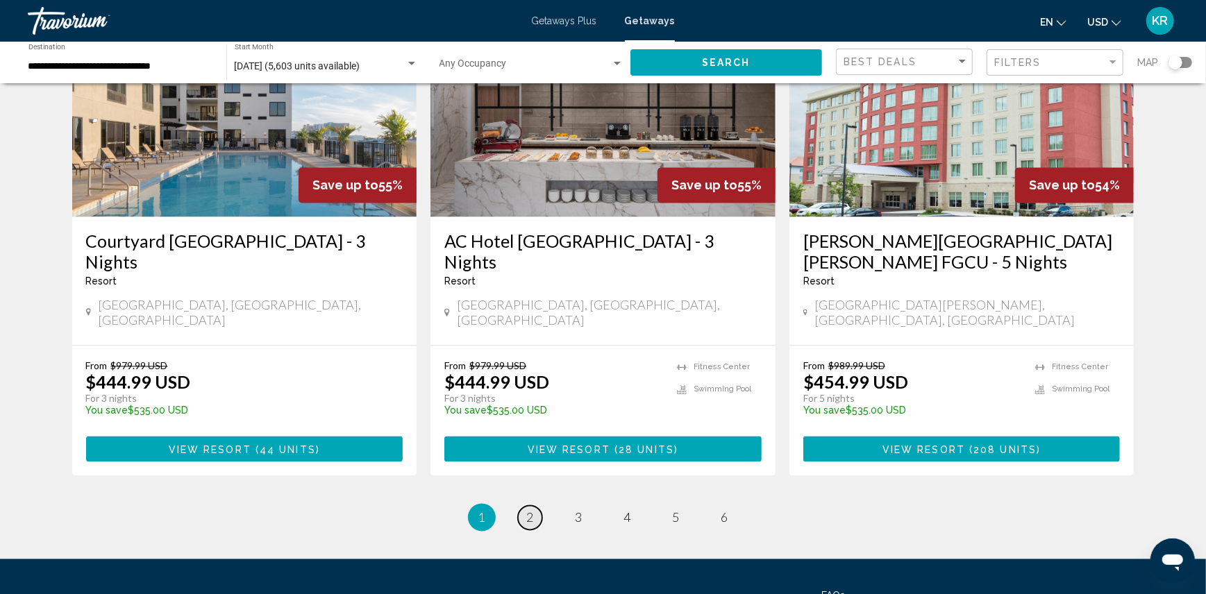
click at [530, 510] on span "2" at bounding box center [530, 517] width 7 height 15
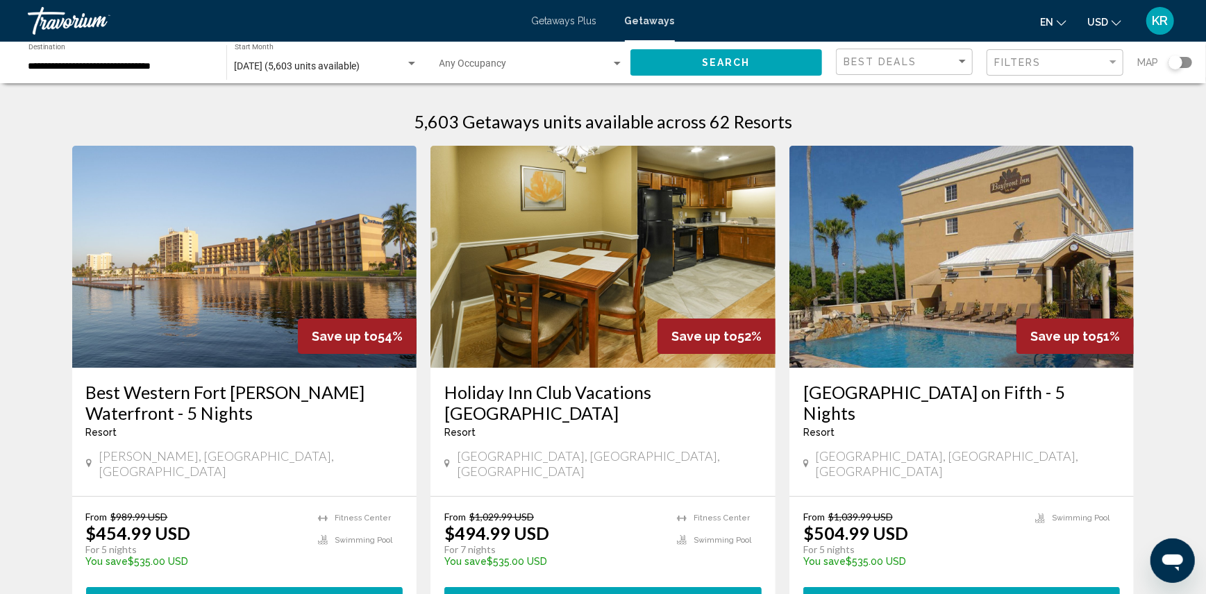
click at [305, 65] on span "[DATE] (5,603 units available)" at bounding box center [298, 65] width 126 height 11
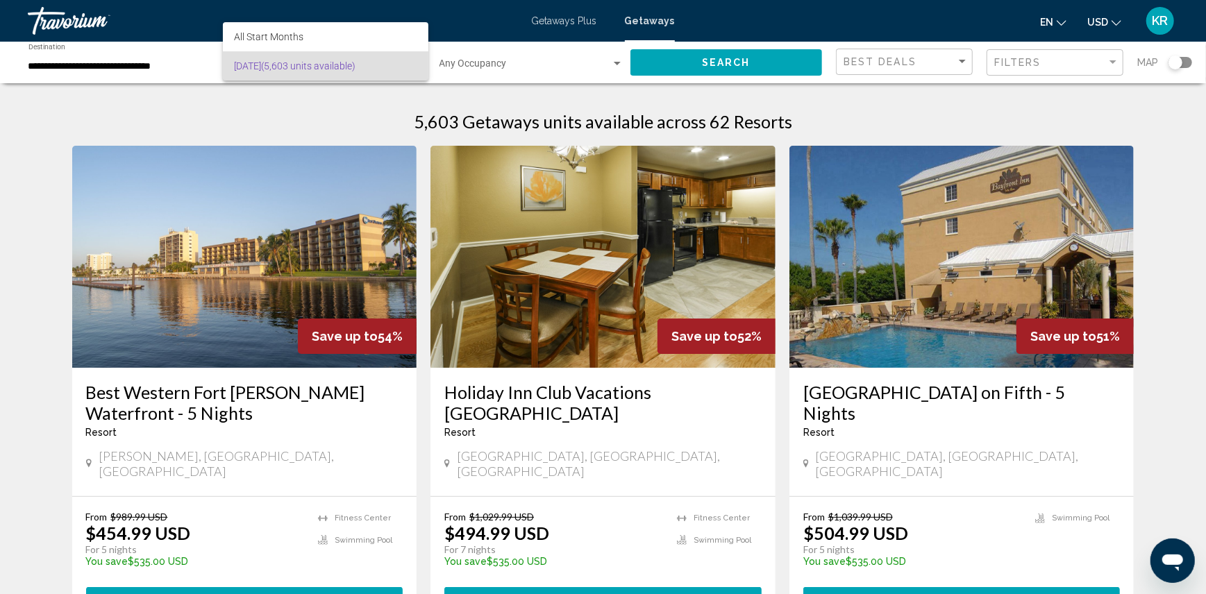
click at [109, 65] on div at bounding box center [603, 297] width 1206 height 594
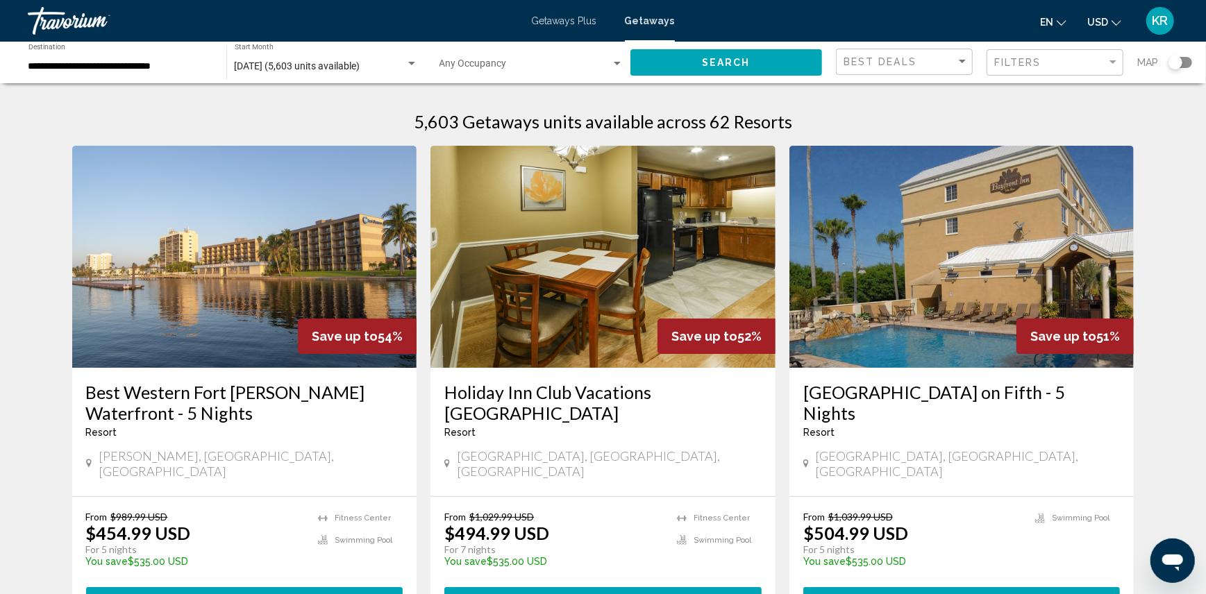
click at [109, 65] on input "**********" at bounding box center [120, 66] width 184 height 11
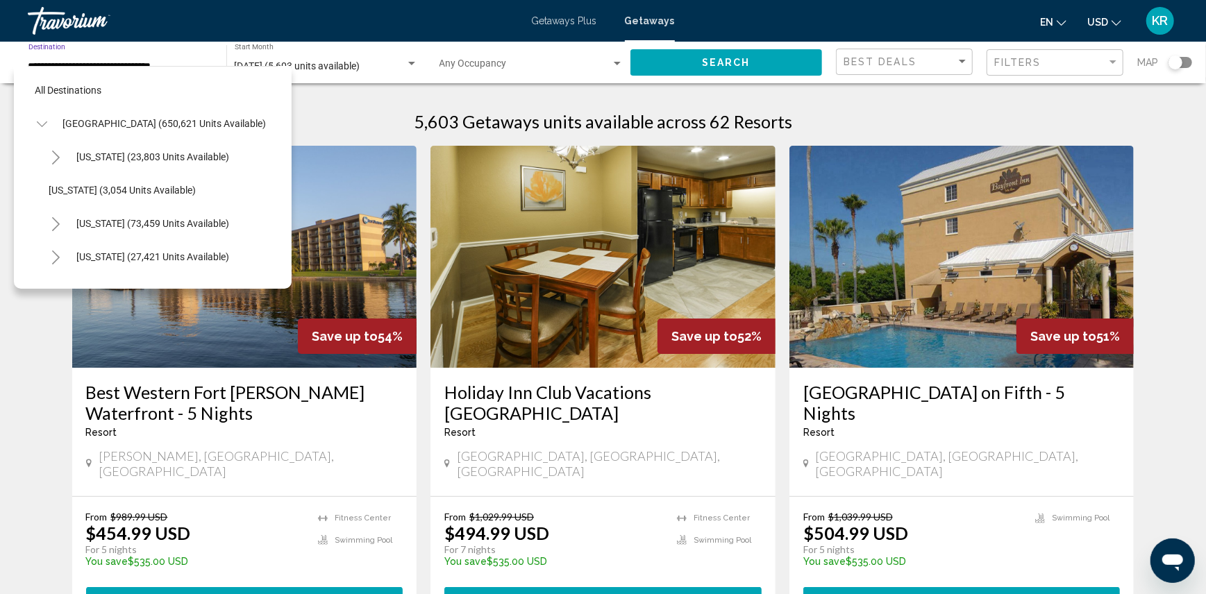
scroll to position [290, 0]
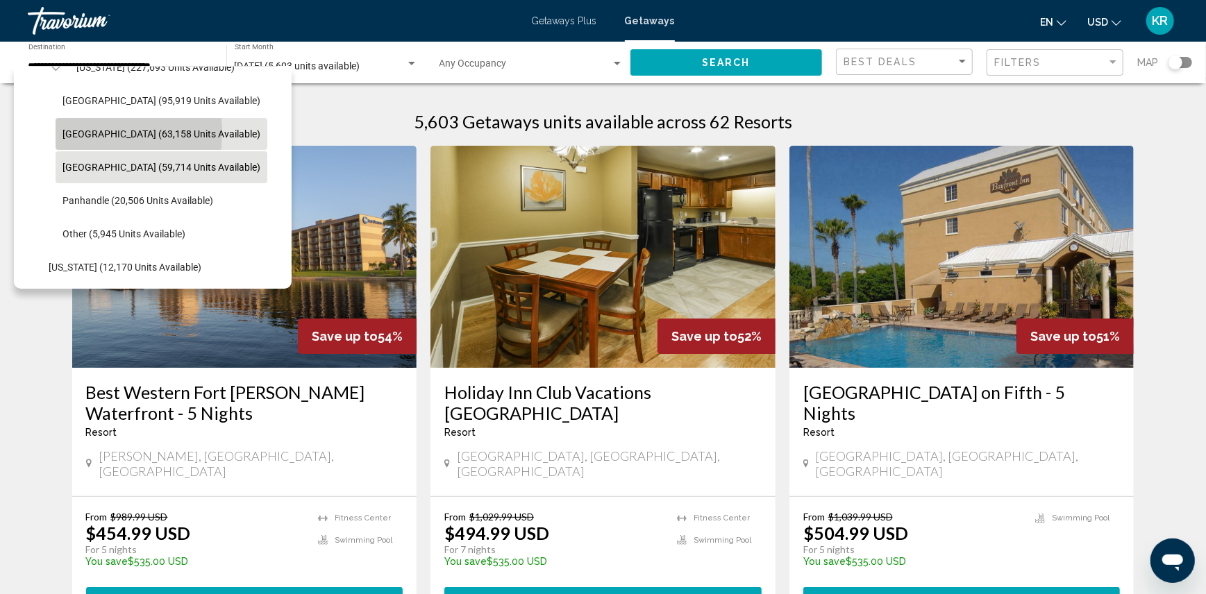
click at [87, 132] on span "[GEOGRAPHIC_DATA] (63,158 units available)" at bounding box center [161, 133] width 198 height 11
type input "**********"
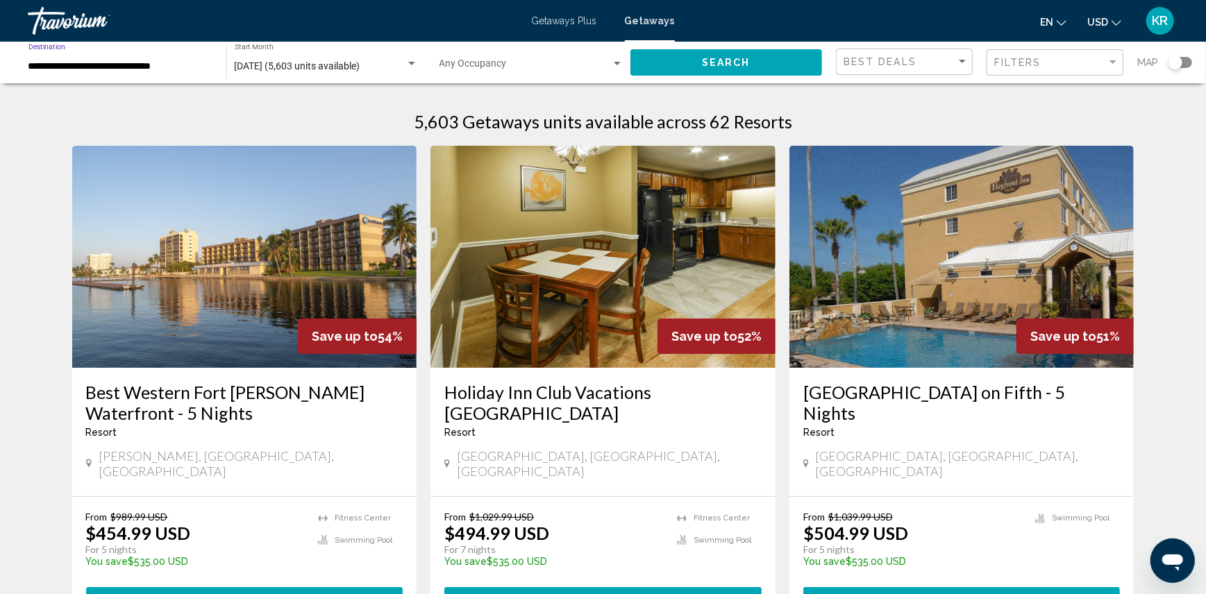
click at [693, 62] on button "Search" at bounding box center [726, 62] width 192 height 26
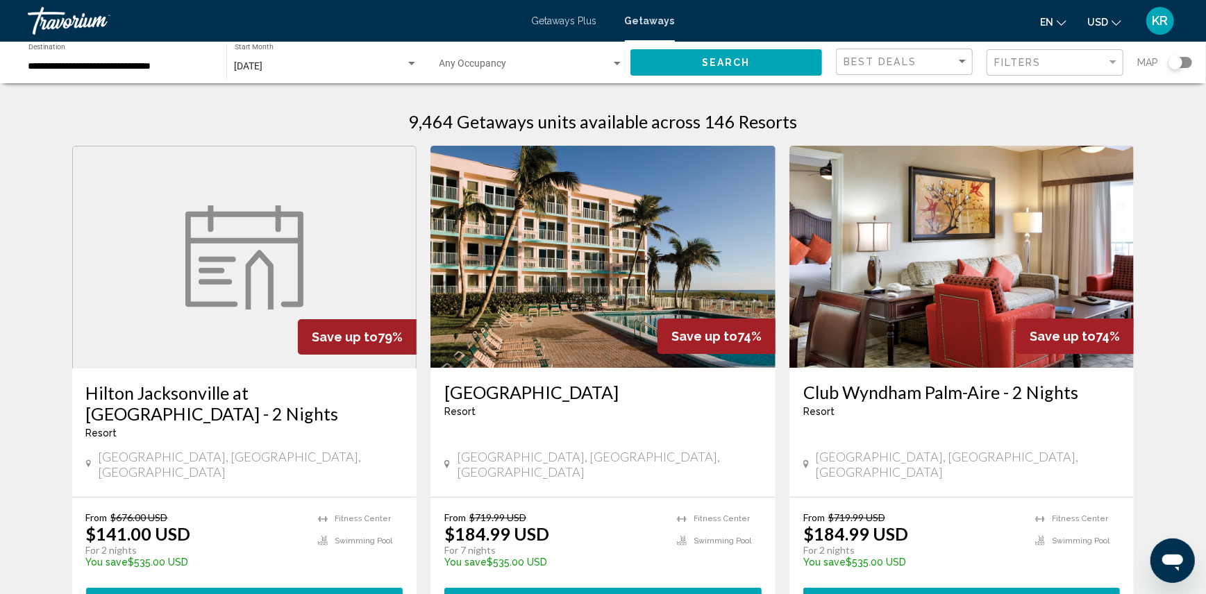
click at [610, 594] on span "Main content" at bounding box center [612, 601] width 4 height 11
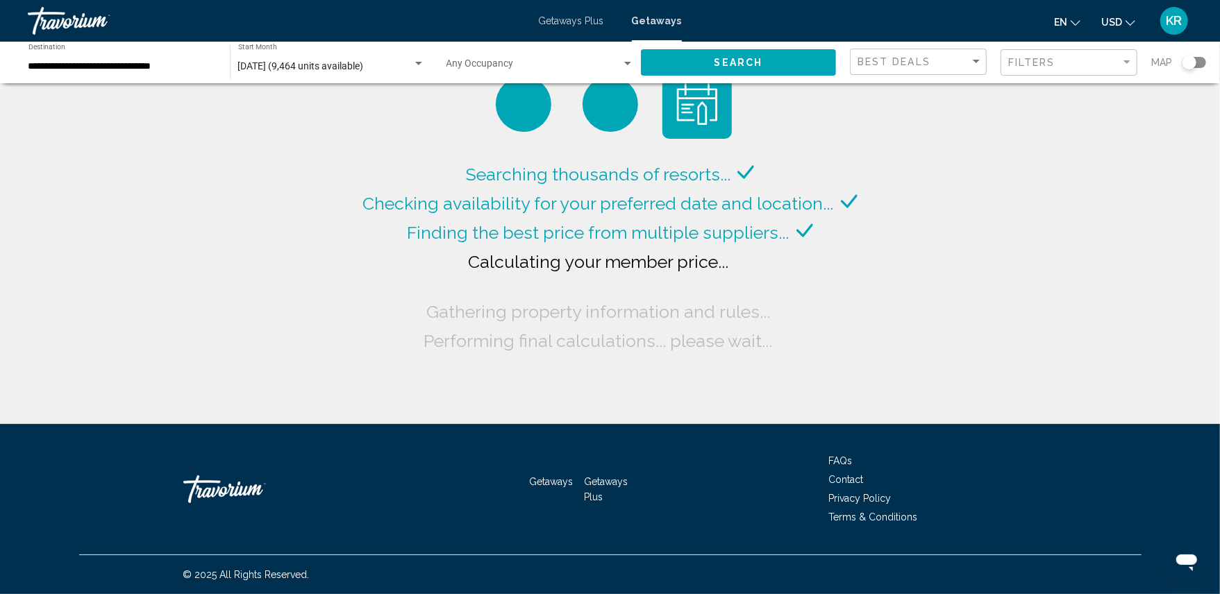
click at [561, 56] on div "Occupancy Any Occupancy" at bounding box center [539, 63] width 187 height 38
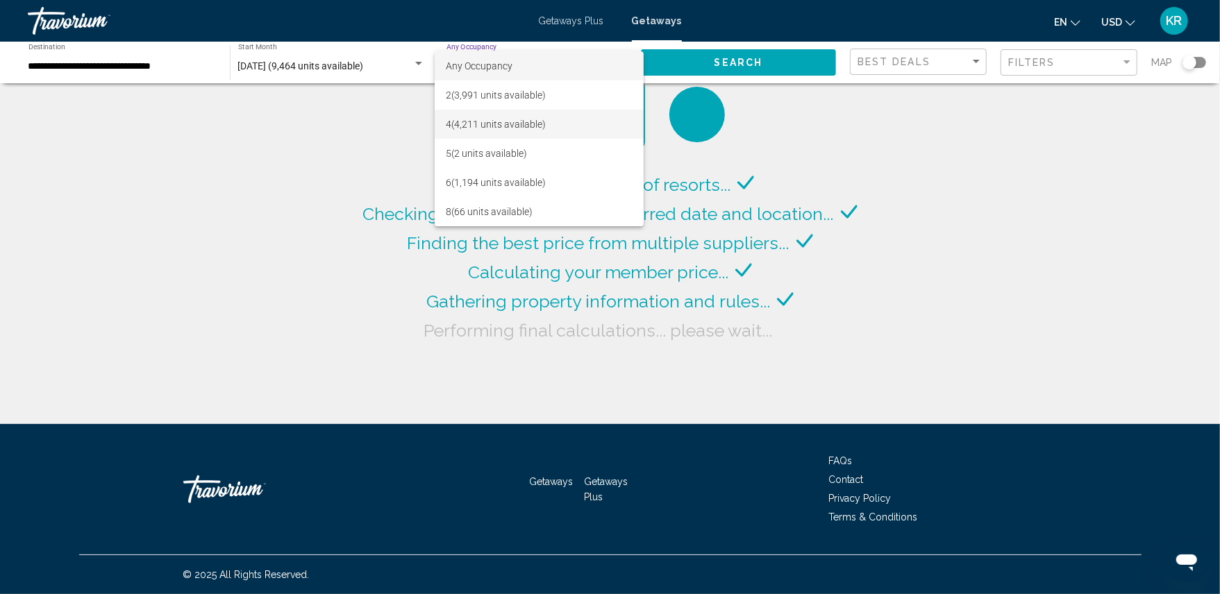
click at [503, 126] on span "4 (4,211 units available)" at bounding box center [539, 124] width 187 height 29
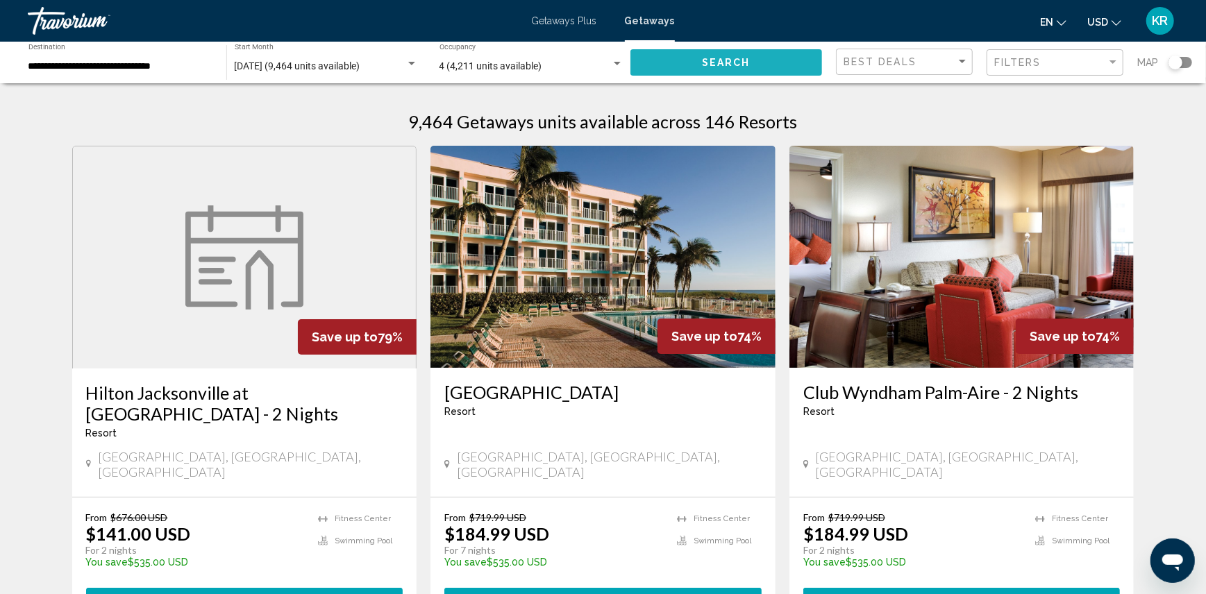
click at [687, 61] on button "Search" at bounding box center [726, 62] width 192 height 26
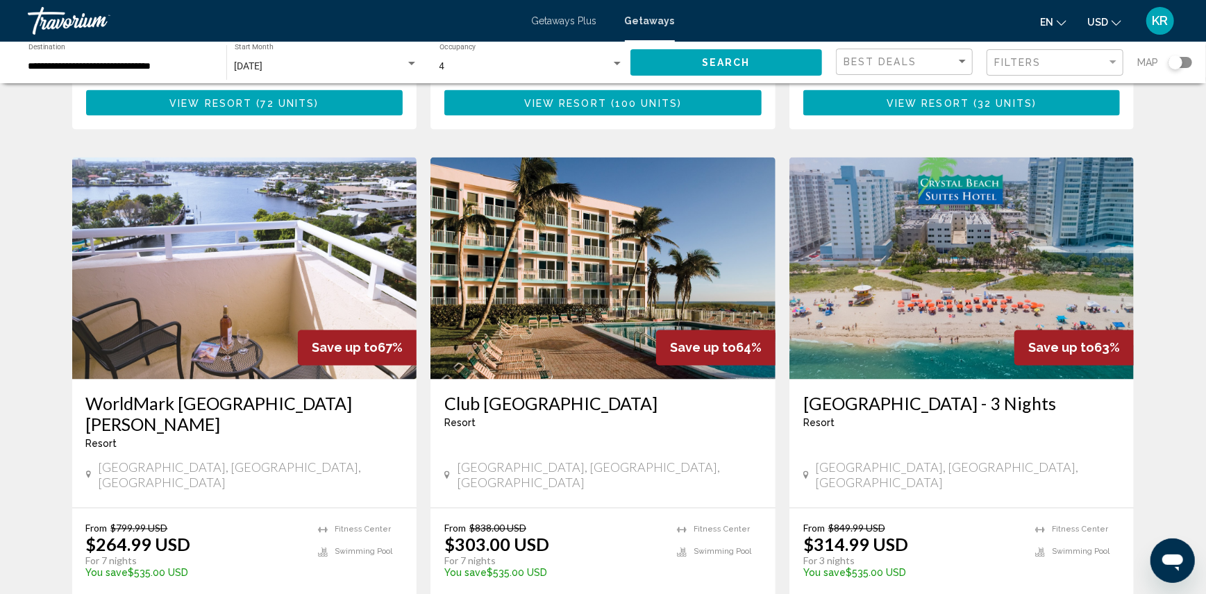
scroll to position [1565, 0]
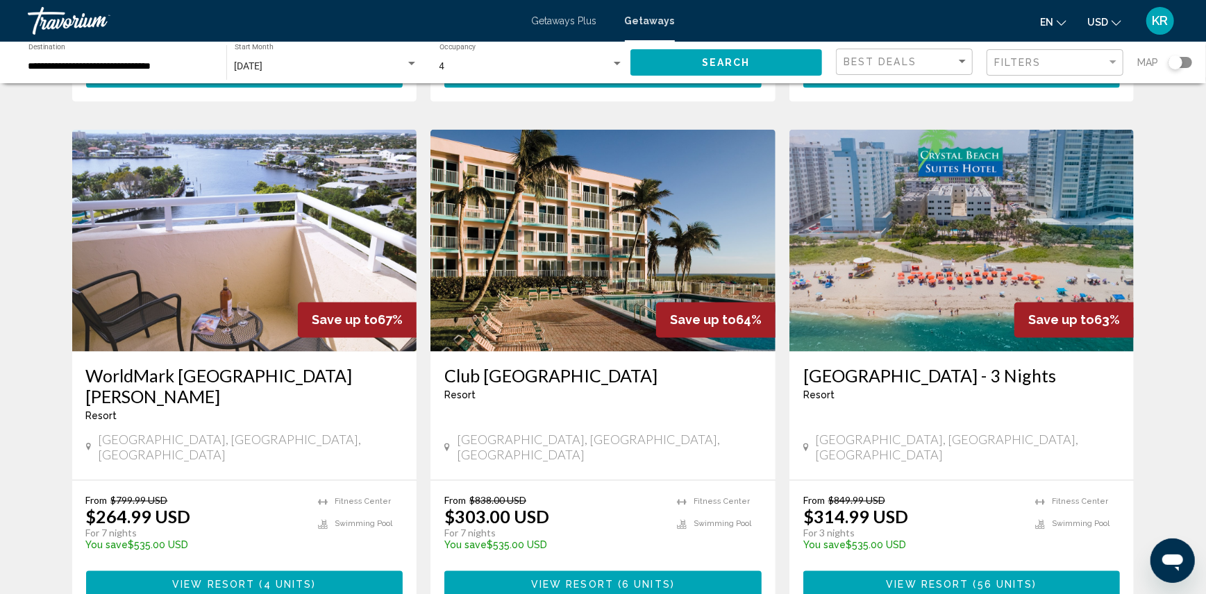
click at [576, 579] on span "View Resort" at bounding box center [572, 584] width 83 height 11
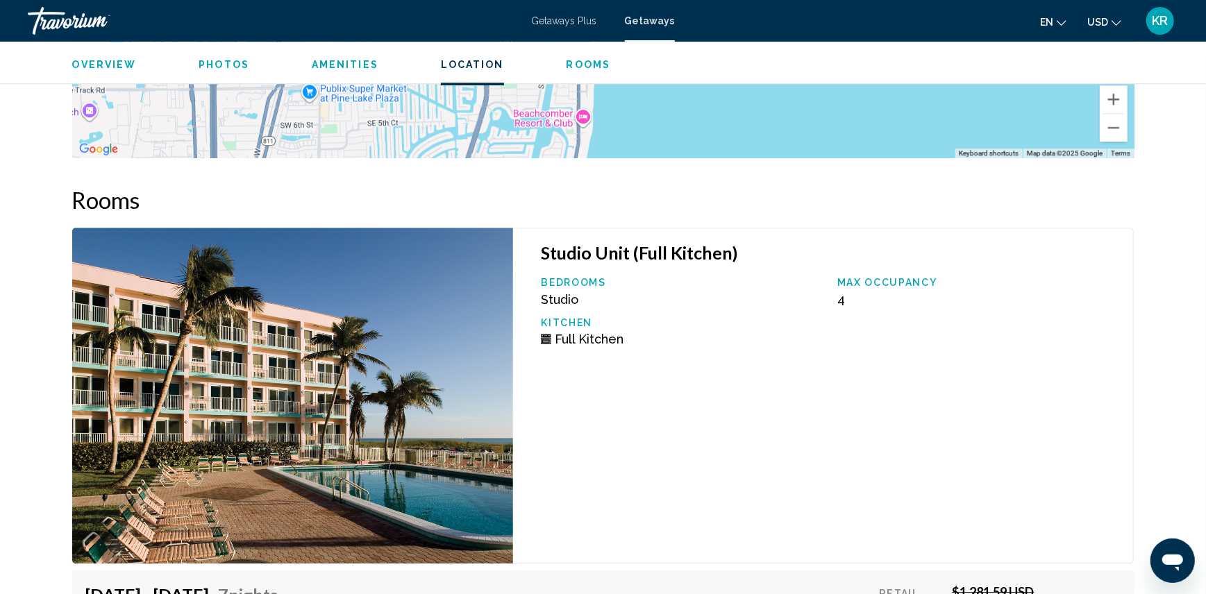
scroll to position [1805, 0]
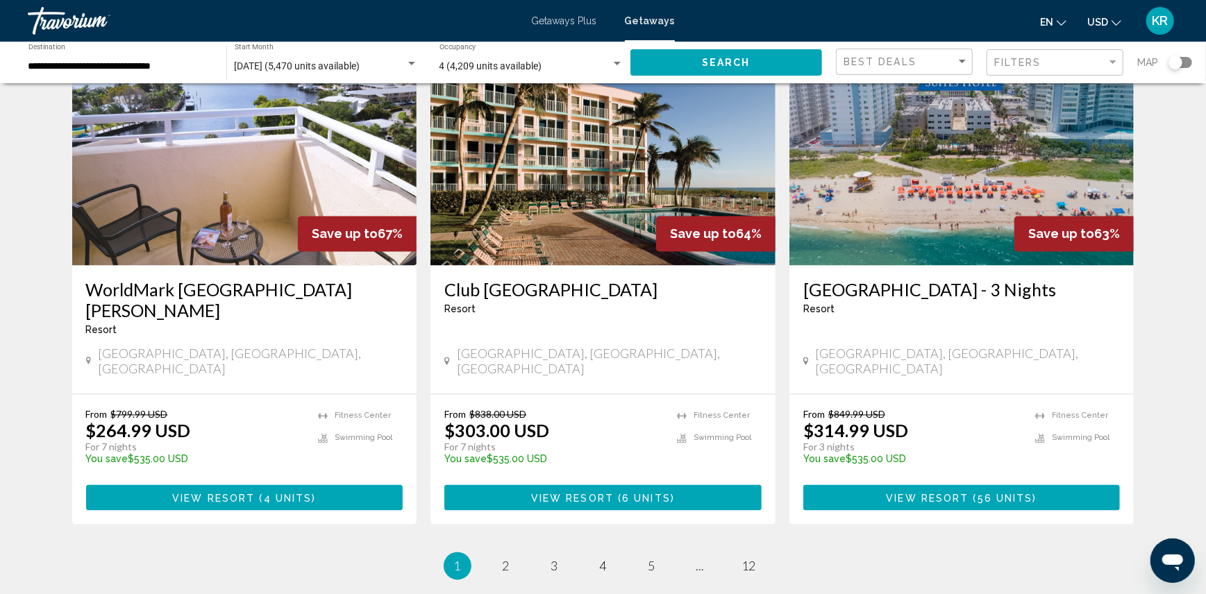
scroll to position [1695, 0]
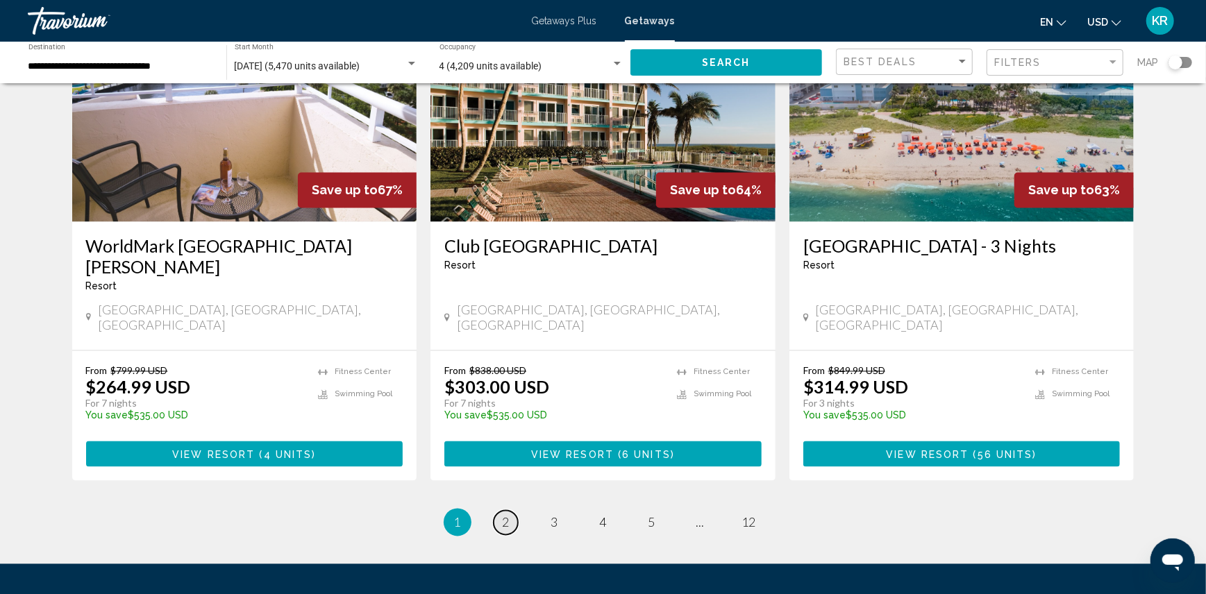
click at [505, 515] on span "2" at bounding box center [506, 522] width 7 height 15
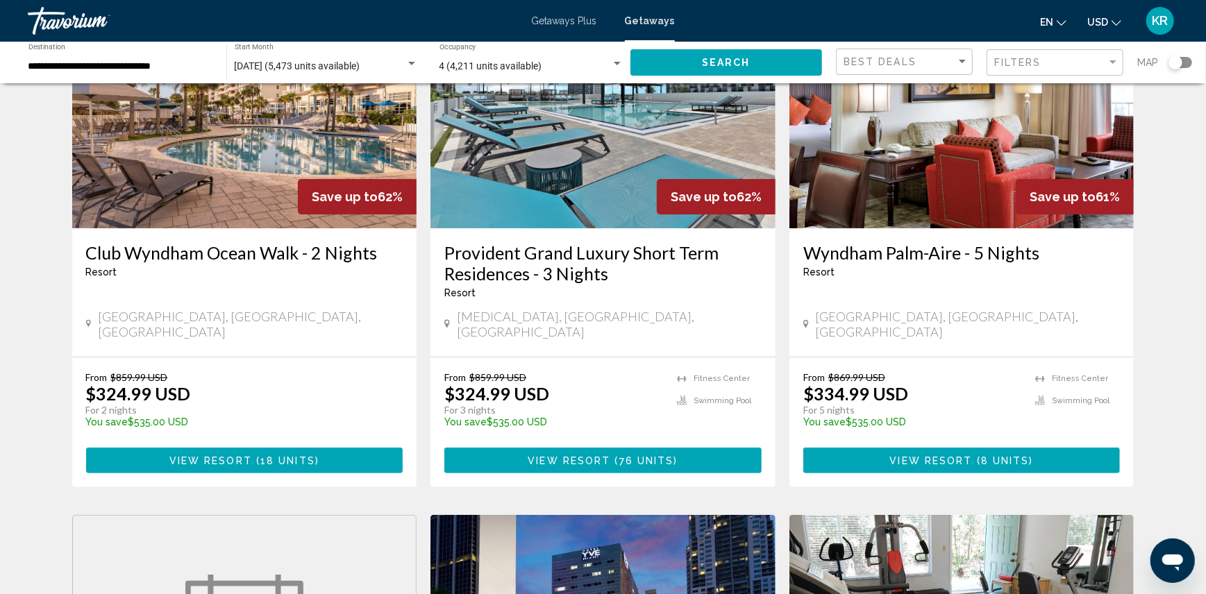
scroll to position [151, 0]
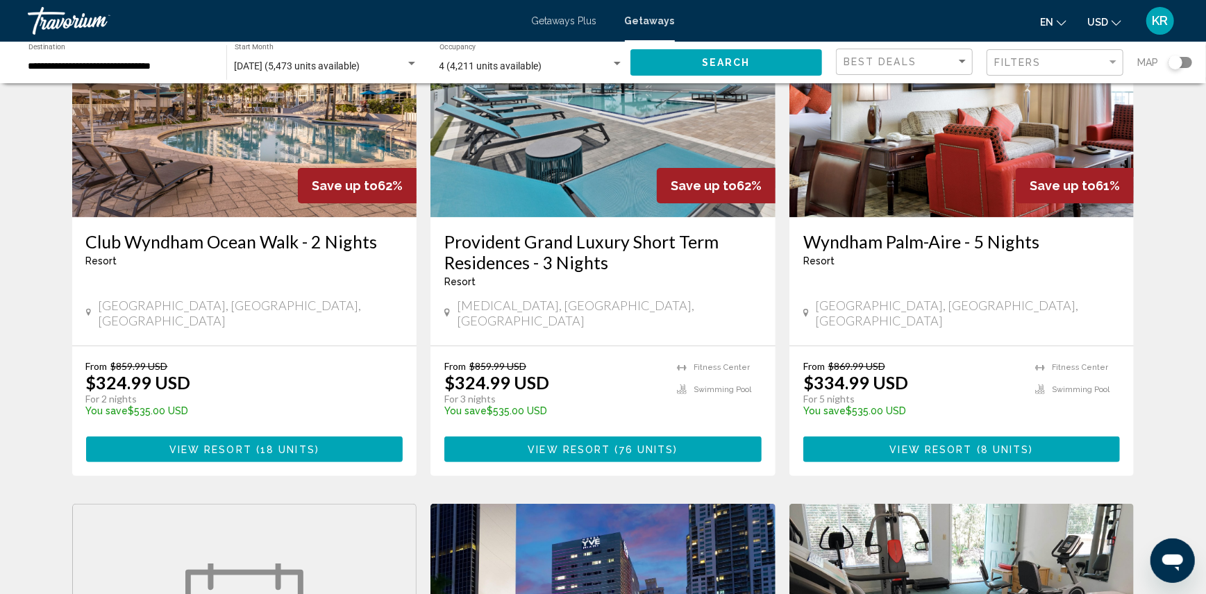
click at [539, 444] on span "View Resort" at bounding box center [569, 449] width 83 height 11
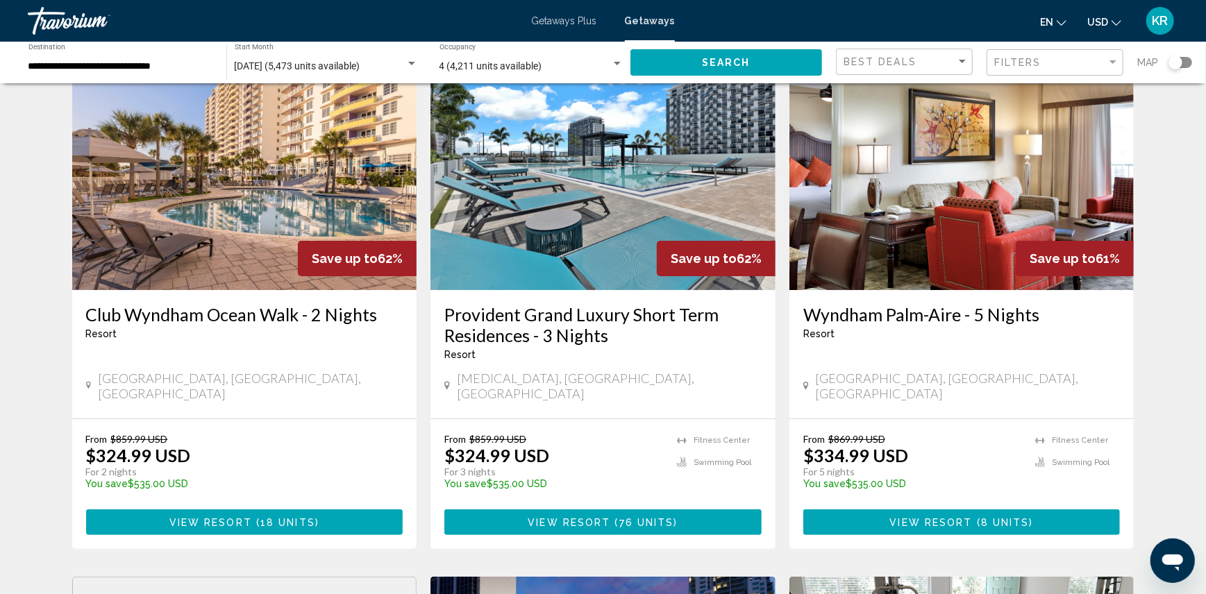
scroll to position [104, 0]
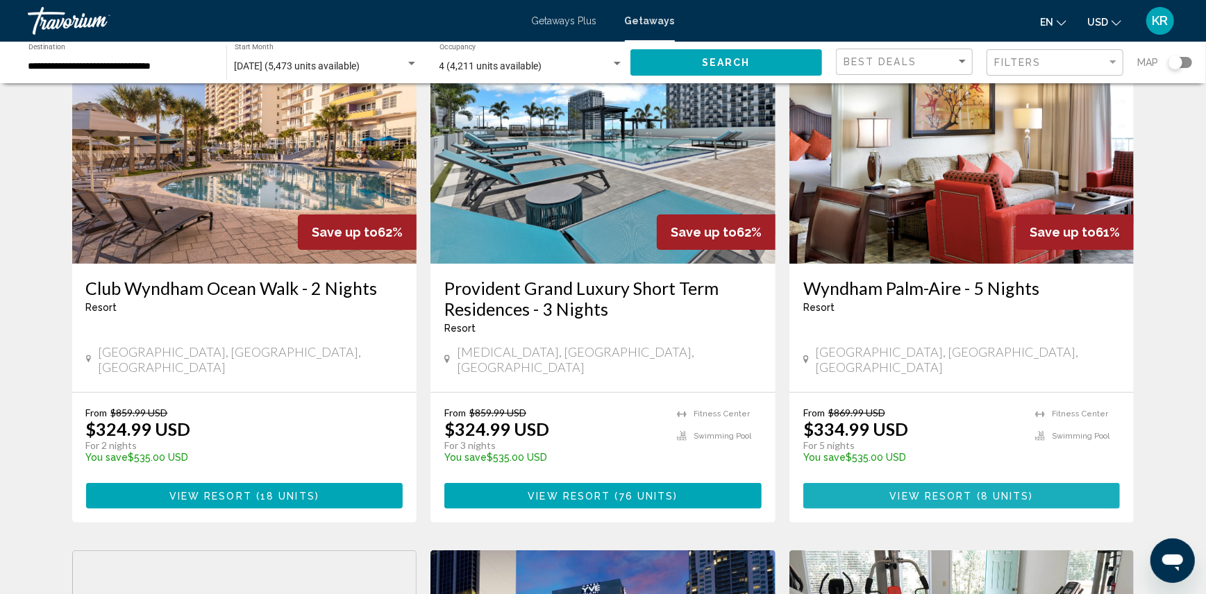
click at [939, 491] on span "View Resort" at bounding box center [931, 496] width 83 height 11
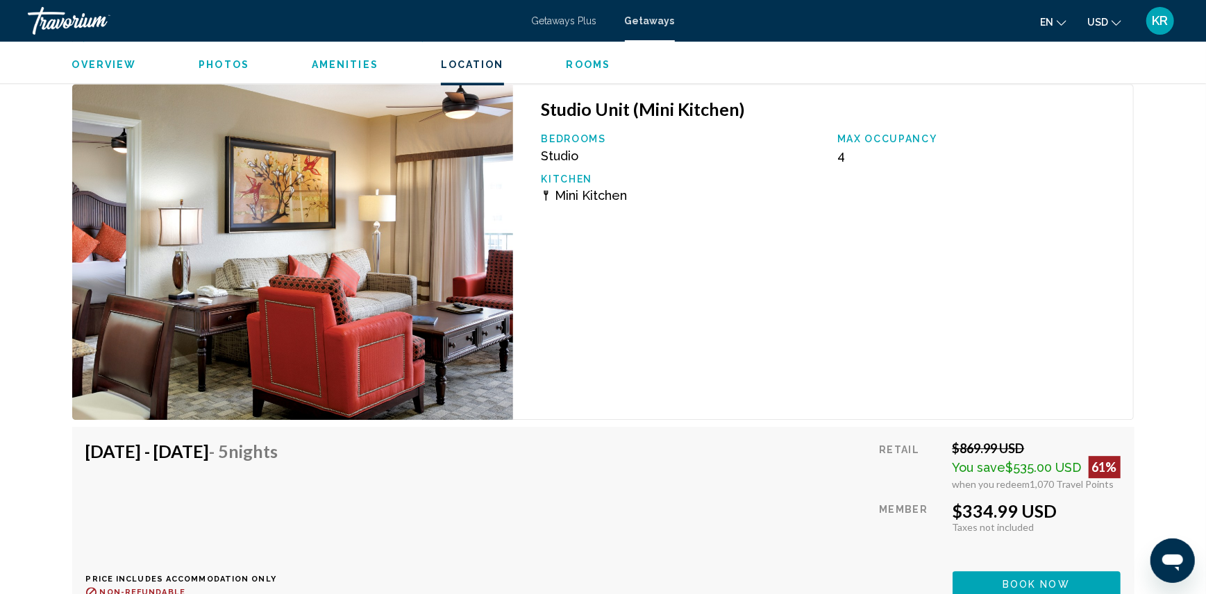
scroll to position [2587, 0]
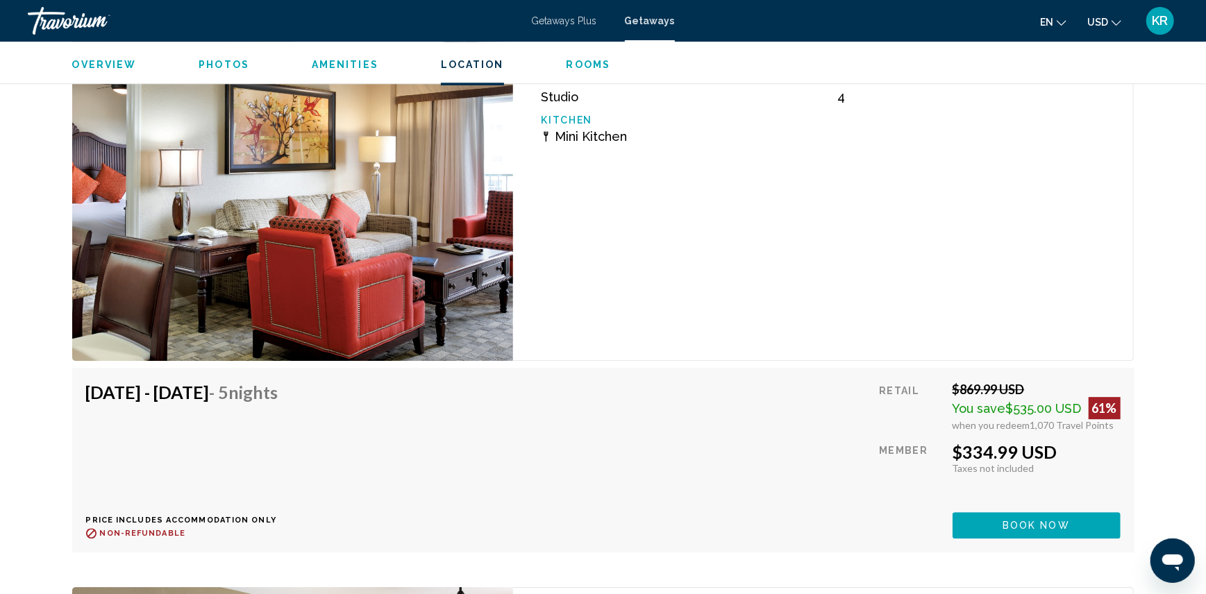
click at [983, 518] on button "Book now" at bounding box center [1037, 525] width 168 height 26
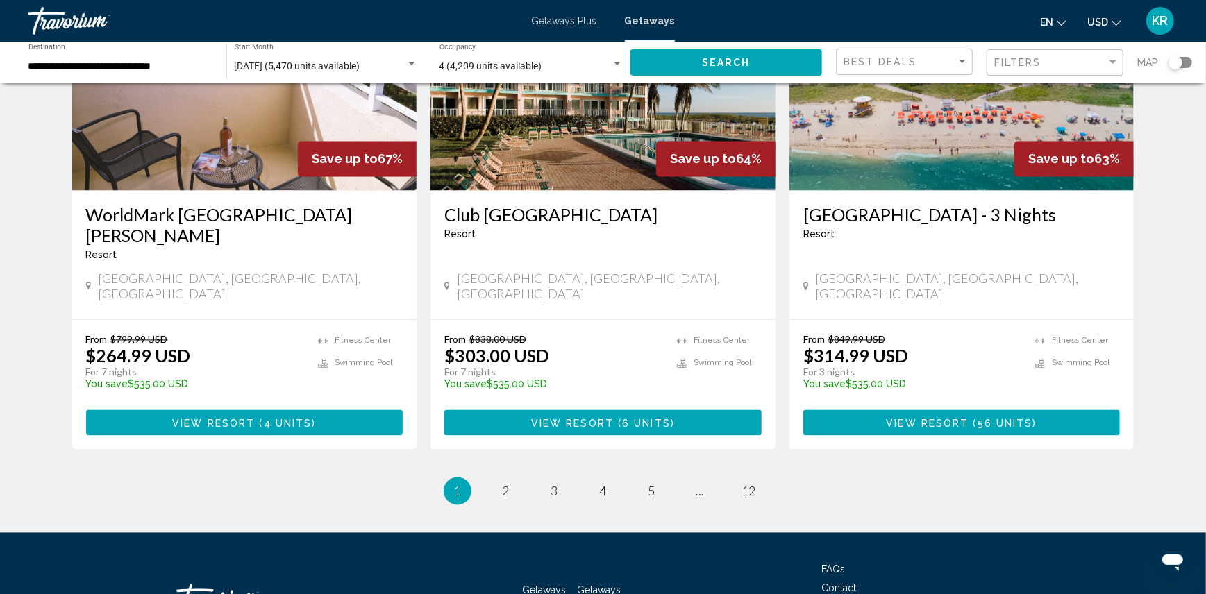
scroll to position [1739, 0]
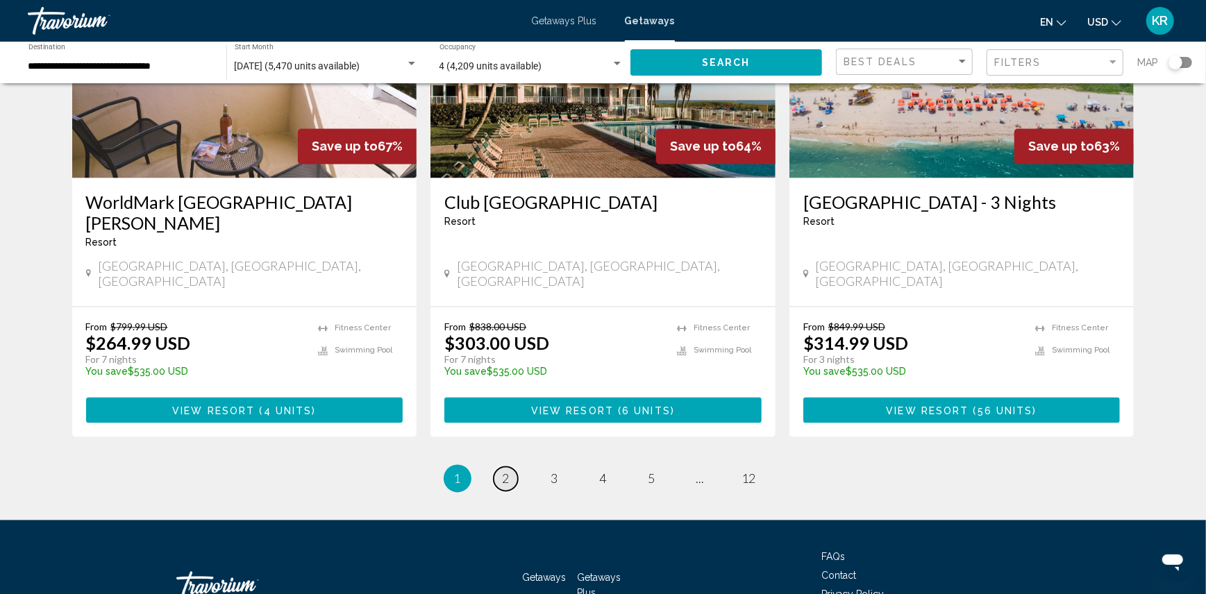
click at [509, 471] on span "2" at bounding box center [506, 478] width 7 height 15
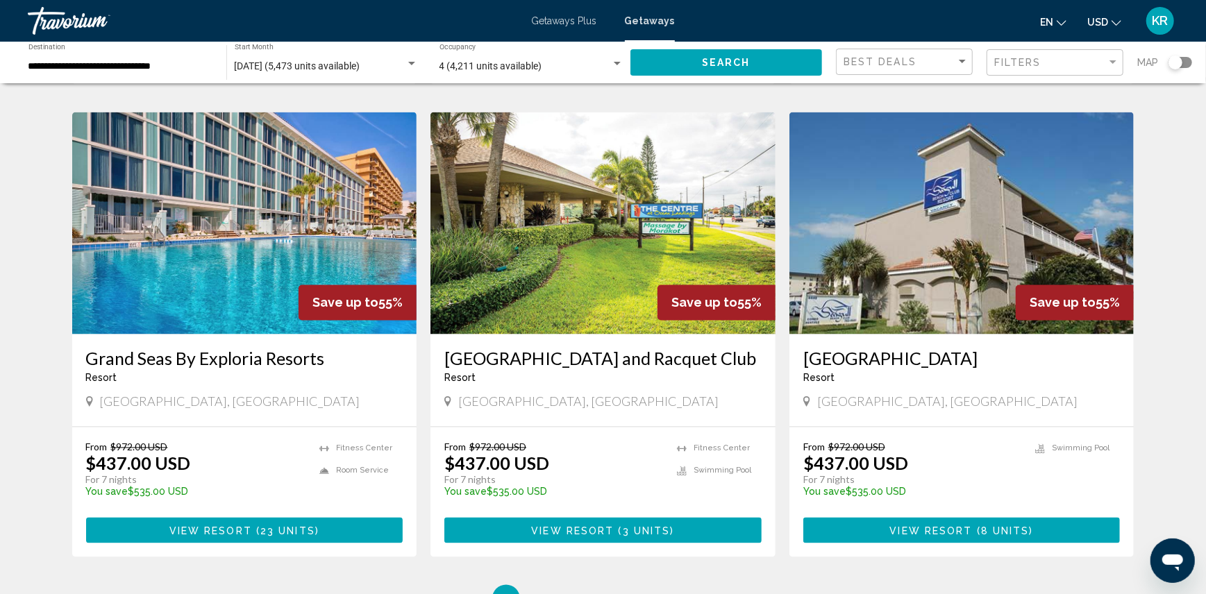
scroll to position [1697, 0]
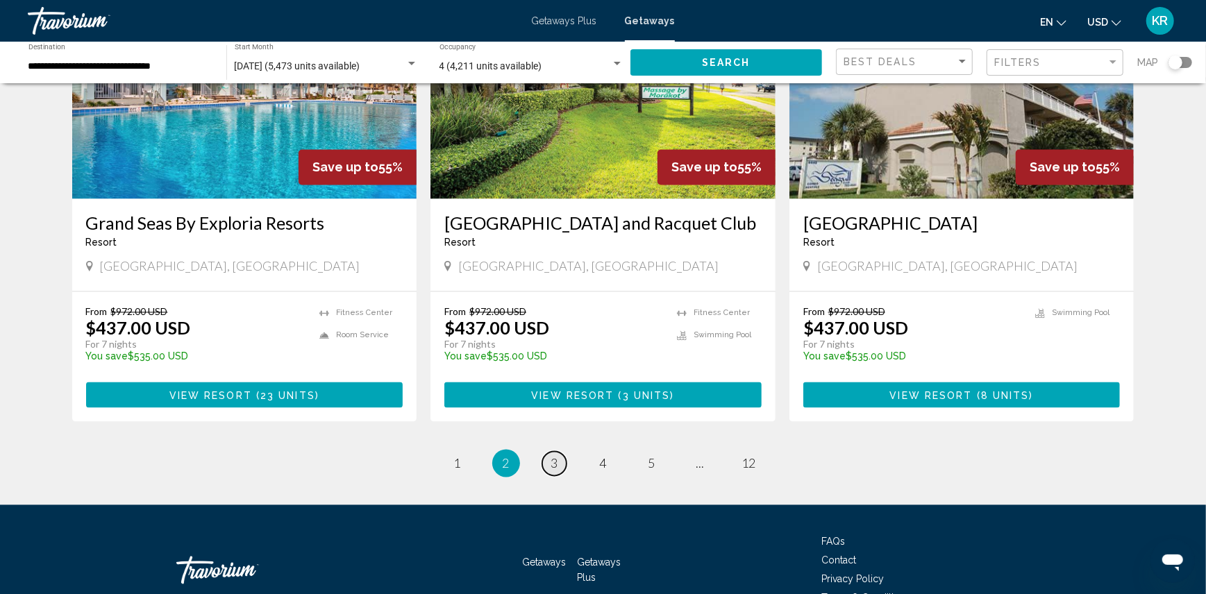
click at [553, 456] on span "3" at bounding box center [554, 463] width 7 height 15
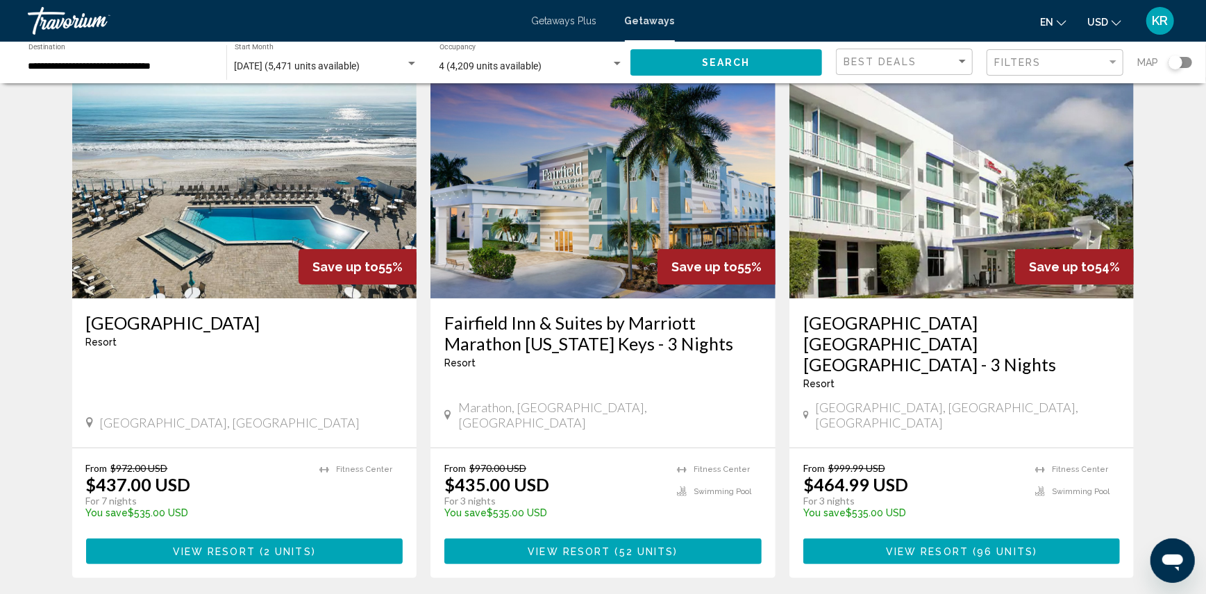
scroll to position [73, 0]
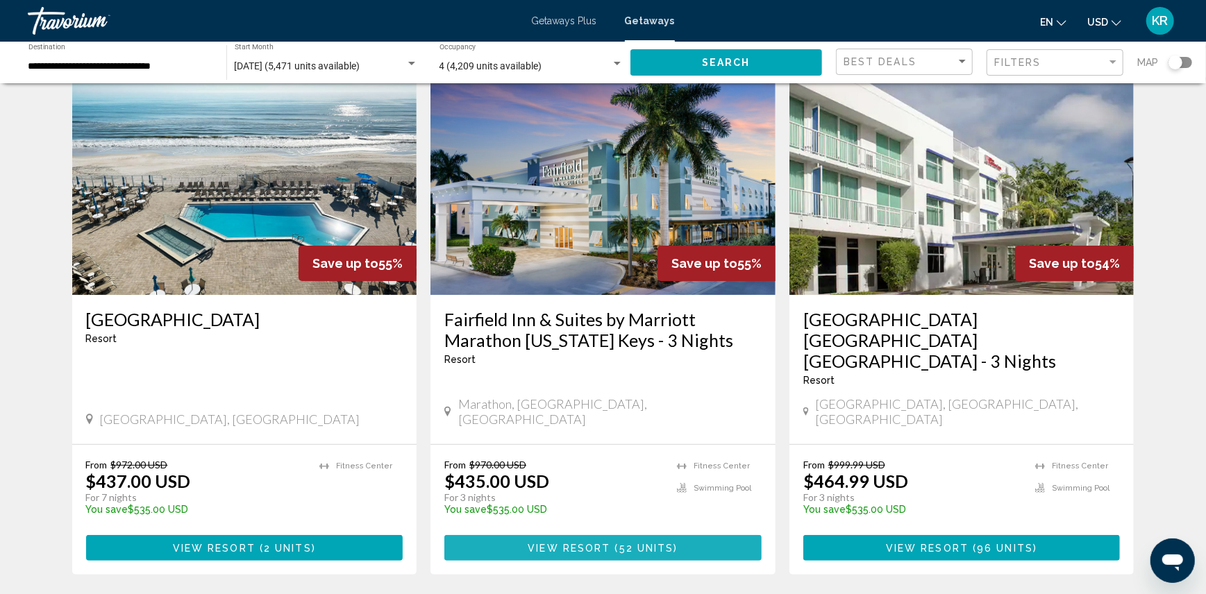
click at [595, 543] on span "View Resort" at bounding box center [569, 548] width 83 height 11
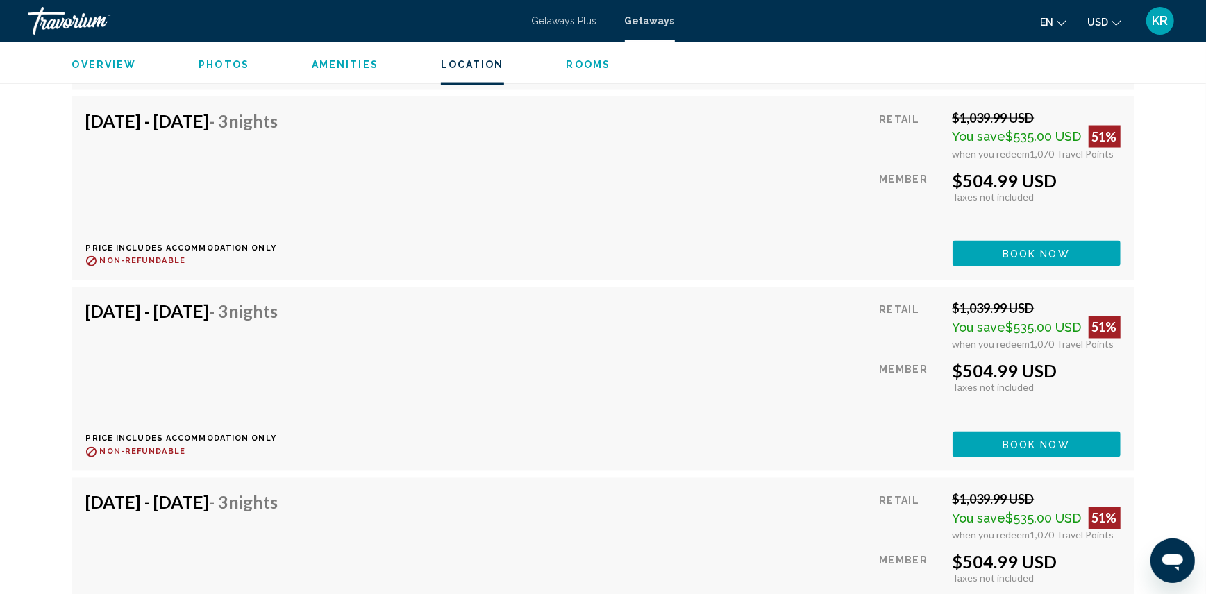
scroll to position [5444, 0]
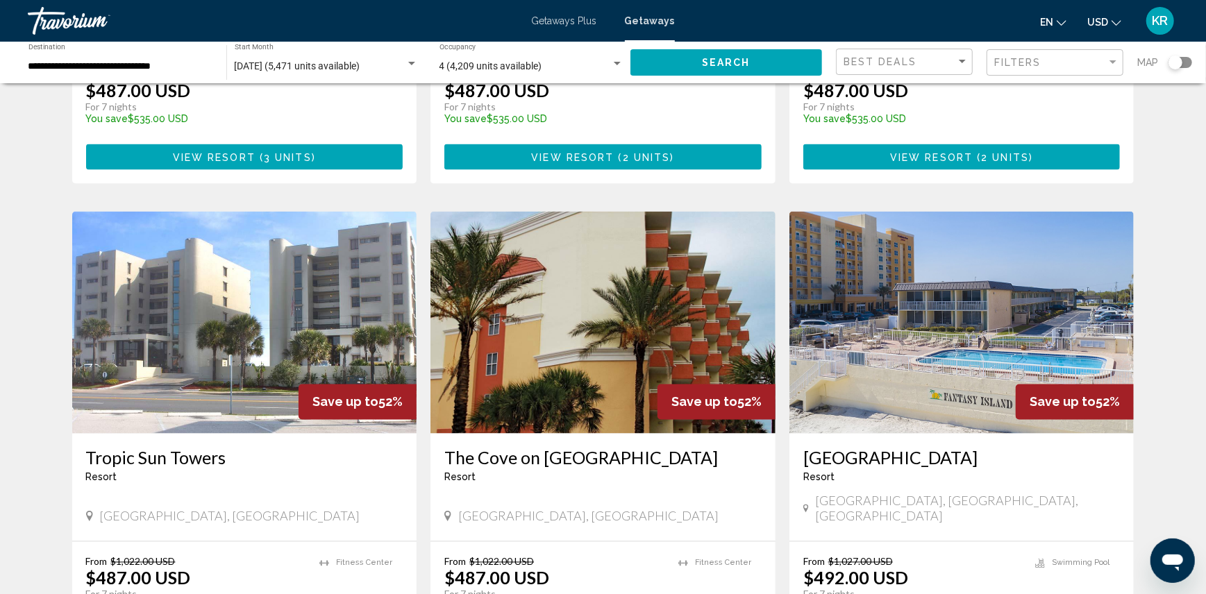
scroll to position [1619, 0]
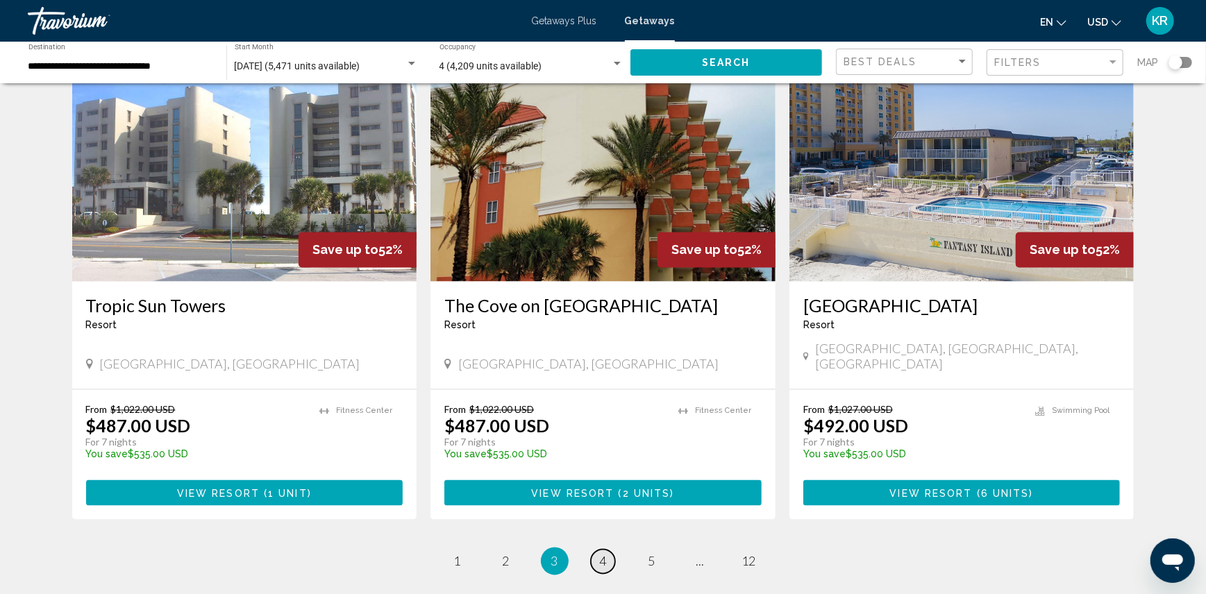
click at [603, 554] on span "4" at bounding box center [603, 561] width 7 height 15
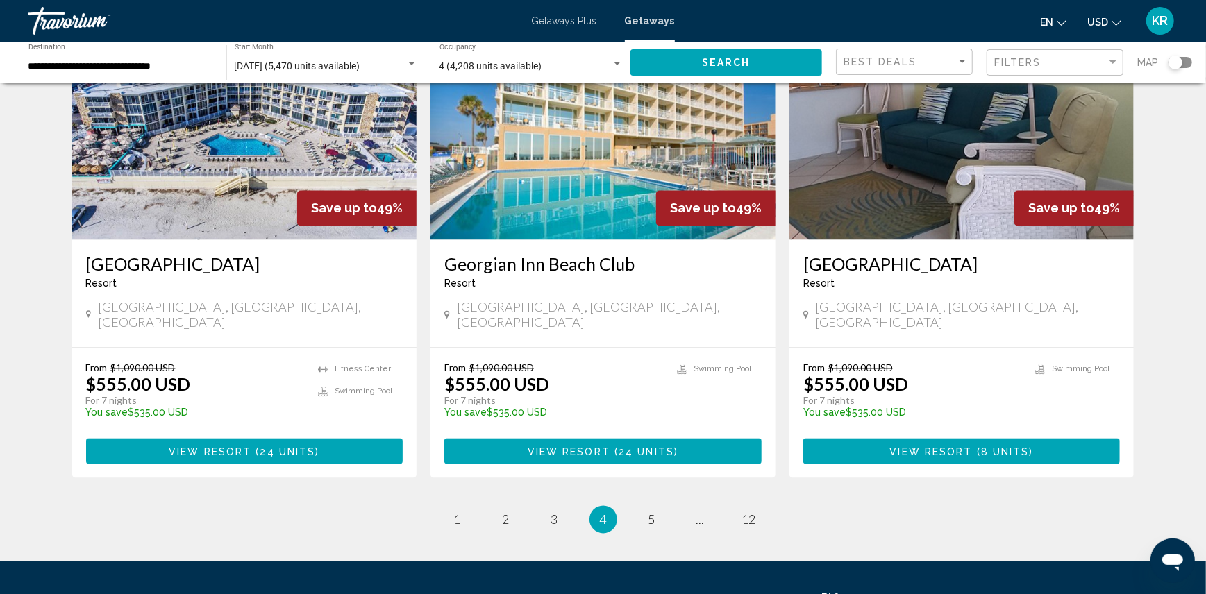
scroll to position [1712, 0]
